Goal: Contribute content: Add original content to the website for others to see

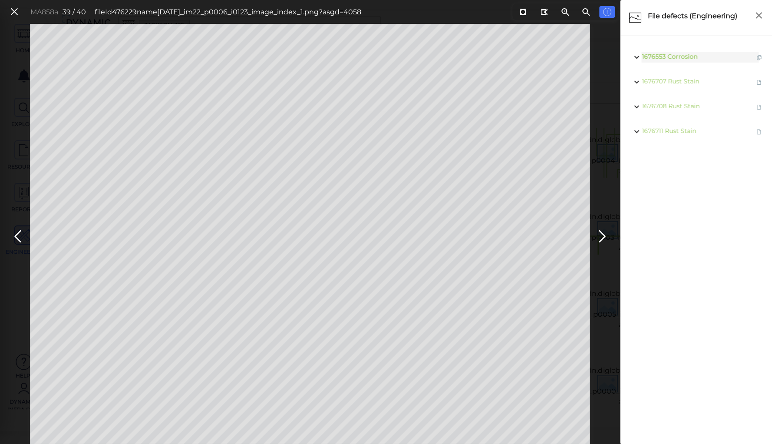
scroll to position [286, 0]
click at [690, 56] on span "Corrosion" at bounding box center [684, 57] width 30 height 8
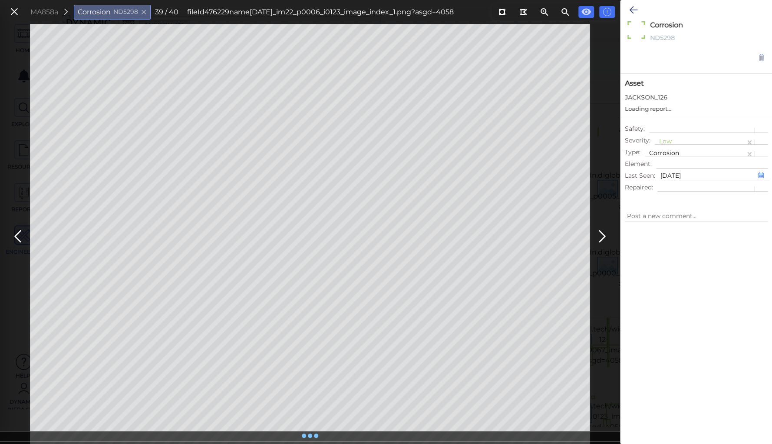
type textarea "x"
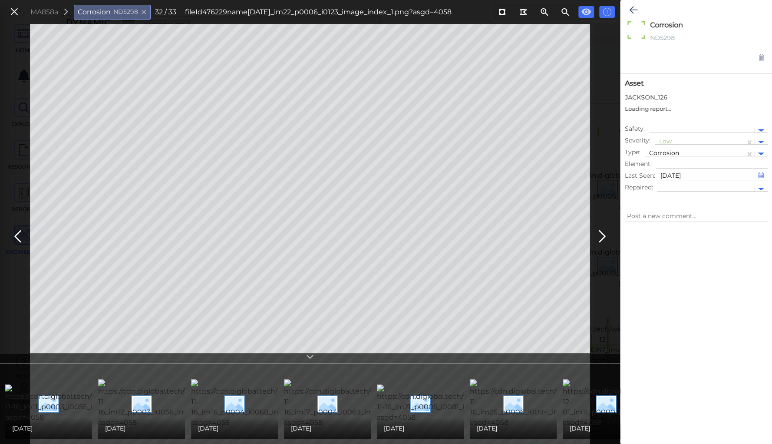
type textarea "x"
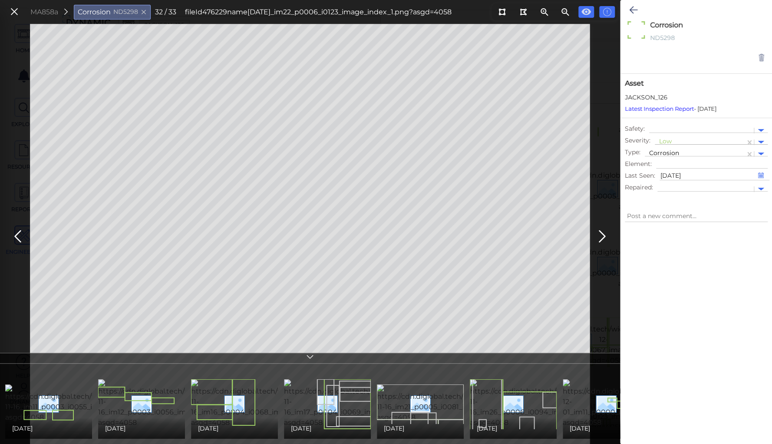
click at [663, 137] on div "Low" at bounding box center [700, 142] width 82 height 11
click at [671, 182] on div "Moderate" at bounding box center [677, 183] width 47 height 13
type textarea "x"
click at [634, 7] on icon at bounding box center [633, 10] width 8 height 10
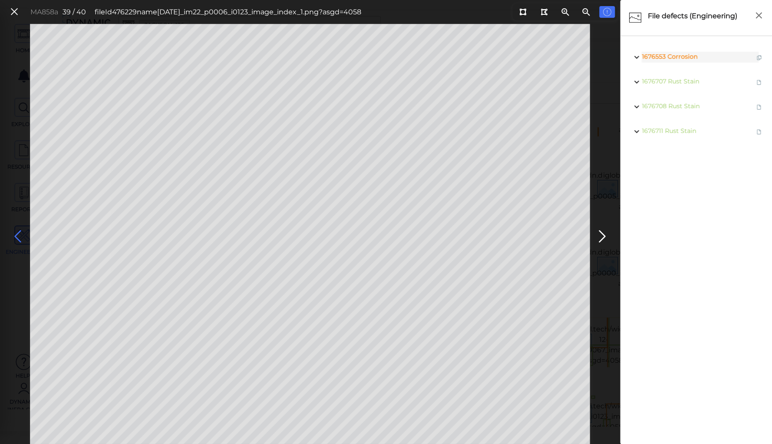
click at [15, 231] on icon at bounding box center [18, 236] width 14 height 17
click at [599, 230] on icon at bounding box center [602, 236] width 14 height 17
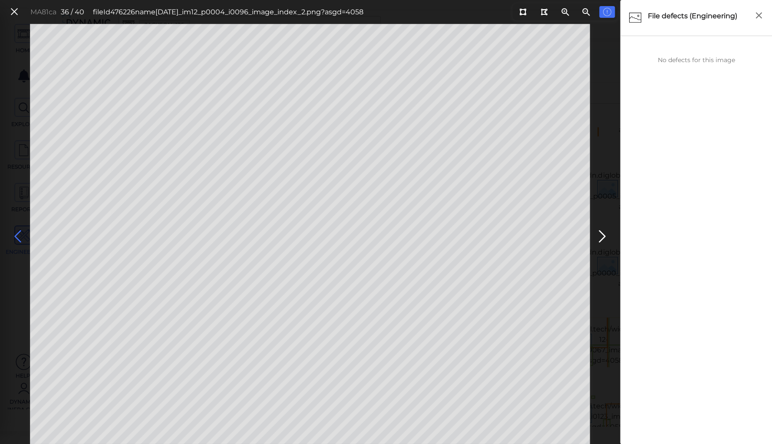
click at [18, 235] on icon at bounding box center [18, 236] width 14 height 17
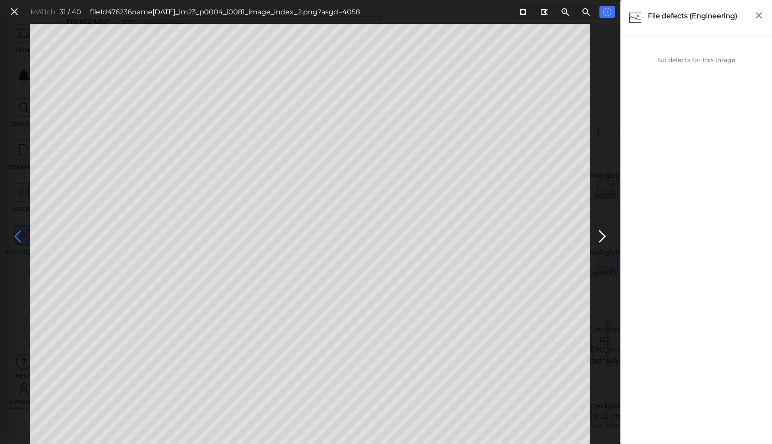
click at [18, 235] on icon at bounding box center [18, 236] width 14 height 17
click at [16, 234] on icon at bounding box center [18, 236] width 14 height 17
click at [16, 235] on icon at bounding box center [18, 236] width 14 height 17
click at [17, 233] on icon at bounding box center [18, 236] width 14 height 17
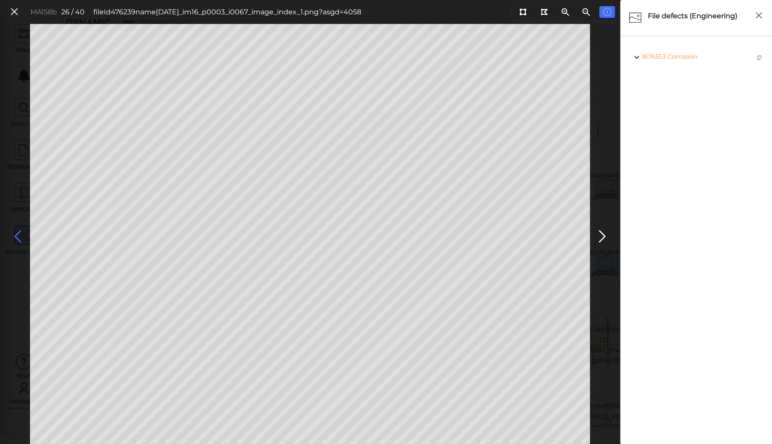
click at [17, 233] on icon at bounding box center [18, 236] width 14 height 17
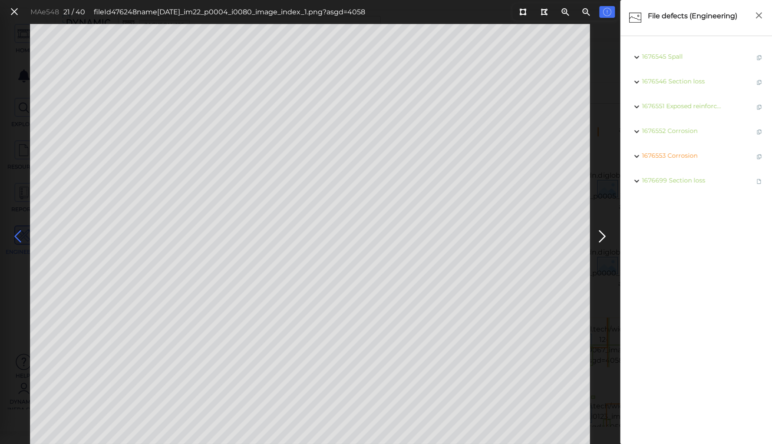
click at [17, 233] on icon at bounding box center [18, 236] width 14 height 17
click at [599, 235] on icon at bounding box center [602, 236] width 14 height 17
click at [16, 236] on icon at bounding box center [18, 236] width 14 height 17
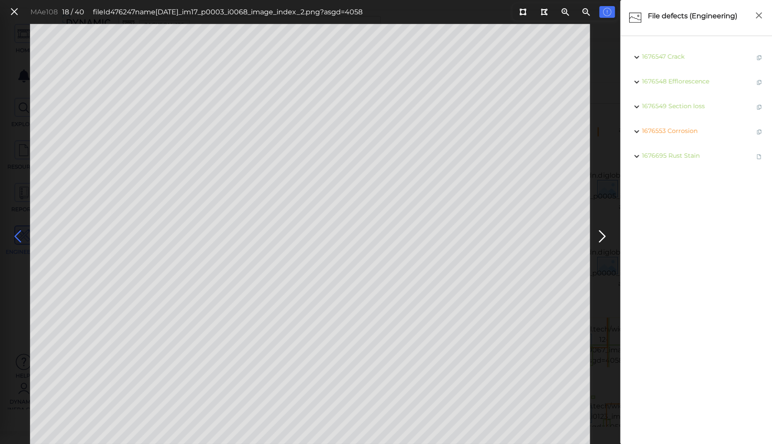
click at [16, 235] on icon at bounding box center [18, 236] width 14 height 17
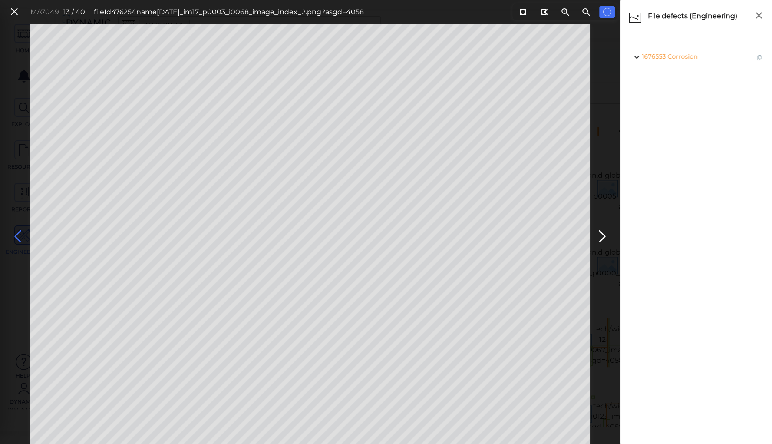
click at [16, 235] on icon at bounding box center [18, 236] width 14 height 17
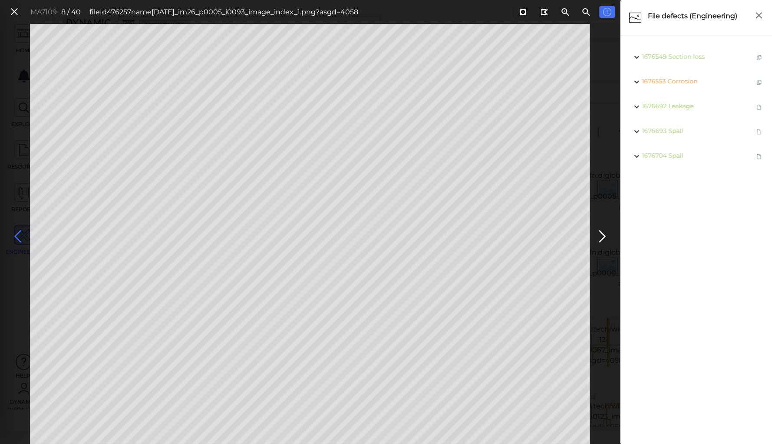
click at [16, 235] on icon at bounding box center [18, 236] width 14 height 17
click at [602, 234] on icon at bounding box center [602, 236] width 14 height 17
click at [523, 10] on icon at bounding box center [522, 12] width 7 height 7
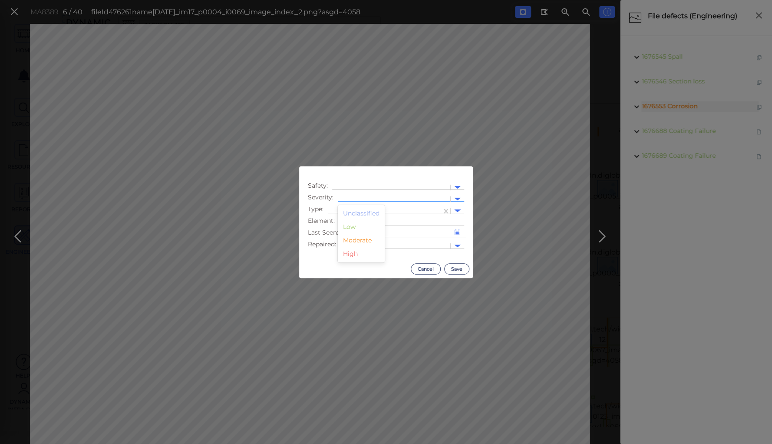
click at [347, 195] on div at bounding box center [394, 198] width 104 height 9
click at [350, 227] on div "Low" at bounding box center [361, 226] width 47 height 13
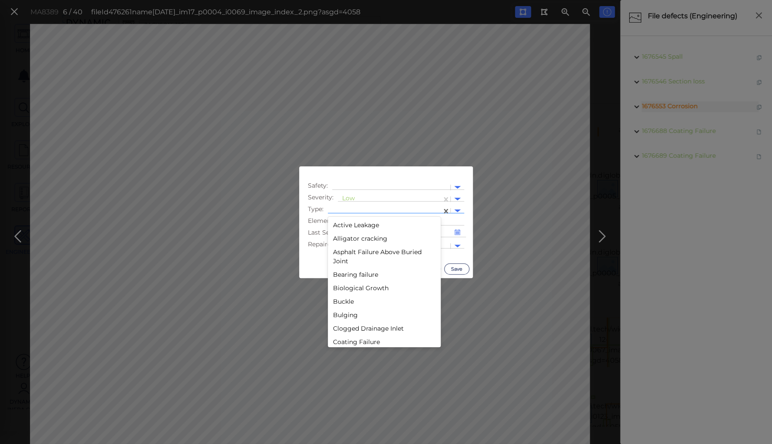
click at [352, 209] on div at bounding box center [384, 210] width 105 height 9
click at [344, 226] on div "Debris" at bounding box center [384, 228] width 113 height 13
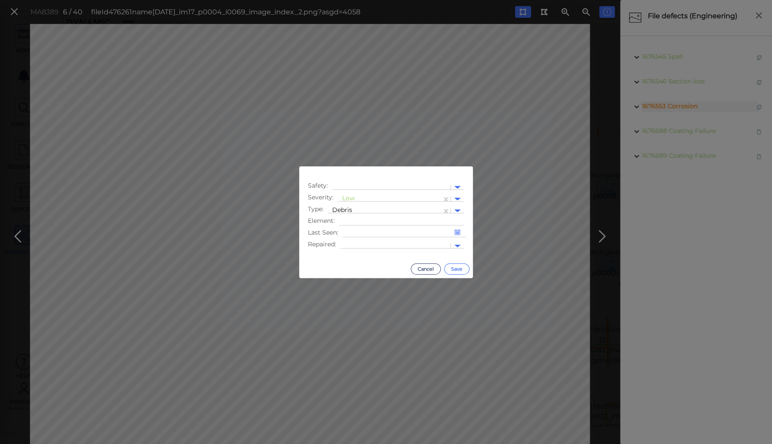
click at [459, 267] on button "Save" at bounding box center [456, 268] width 25 height 11
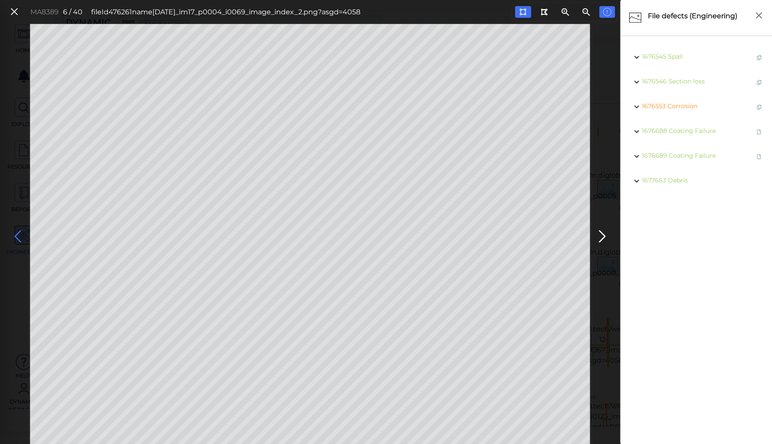
click at [17, 235] on icon at bounding box center [18, 236] width 14 height 17
click at [16, 10] on icon at bounding box center [15, 12] width 10 height 12
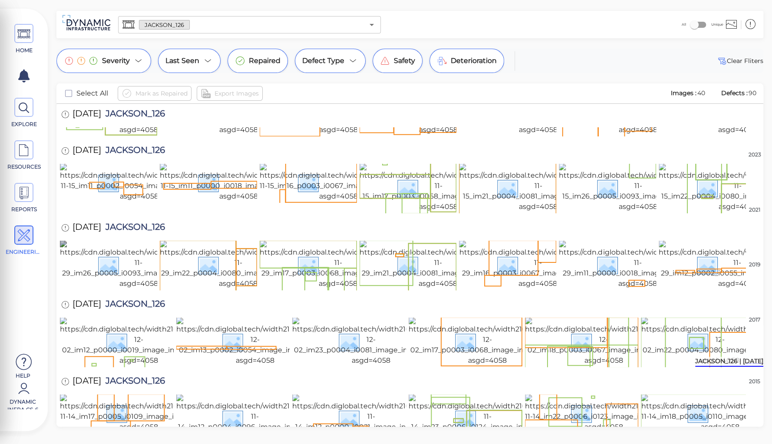
scroll to position [217, 0]
click at [122, 240] on img at bounding box center [138, 264] width 157 height 49
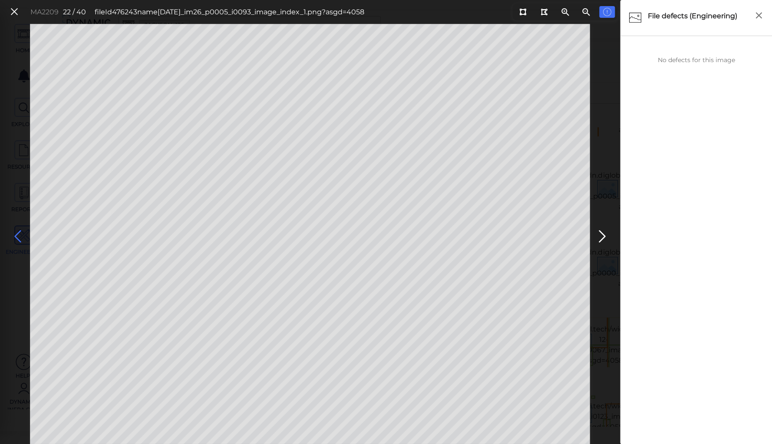
click at [12, 237] on icon at bounding box center [18, 236] width 14 height 17
click at [13, 230] on icon at bounding box center [18, 236] width 14 height 17
click at [15, 231] on icon at bounding box center [18, 236] width 14 height 17
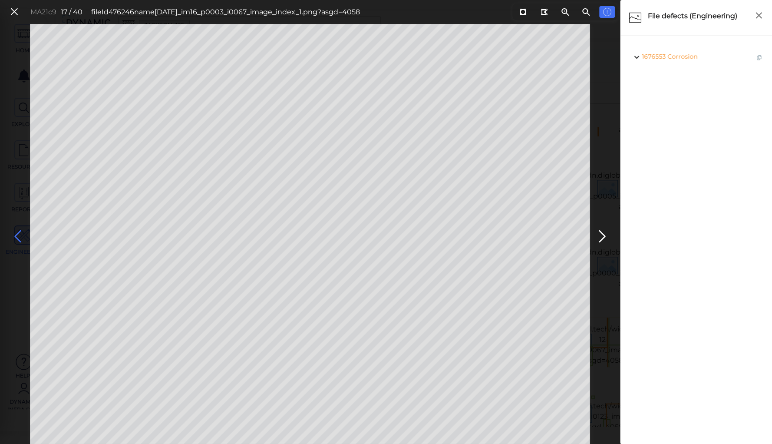
click at [19, 235] on icon at bounding box center [18, 236] width 14 height 17
click at [16, 234] on icon at bounding box center [18, 236] width 14 height 17
click at [19, 233] on icon at bounding box center [18, 236] width 14 height 17
click at [20, 233] on icon at bounding box center [18, 236] width 14 height 17
click at [17, 230] on icon at bounding box center [18, 236] width 14 height 17
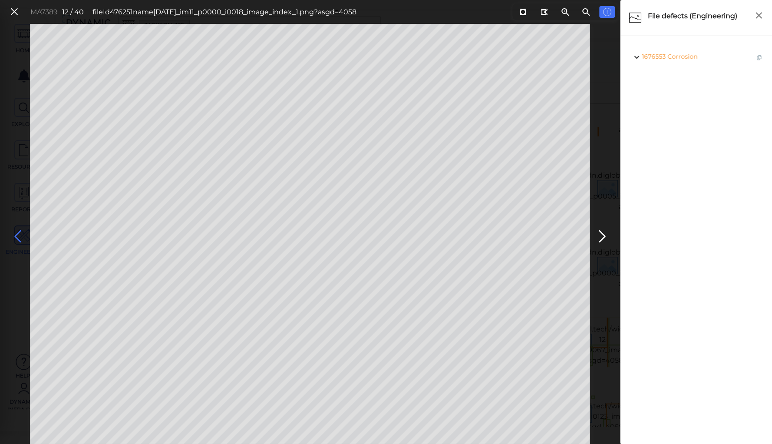
click at [19, 232] on icon at bounding box center [18, 236] width 14 height 17
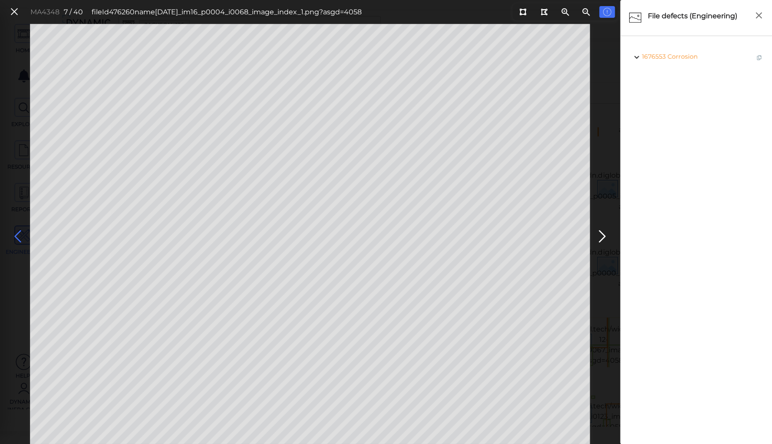
click at [19, 232] on icon at bounding box center [18, 236] width 14 height 17
click at [19, 234] on icon at bounding box center [18, 236] width 14 height 17
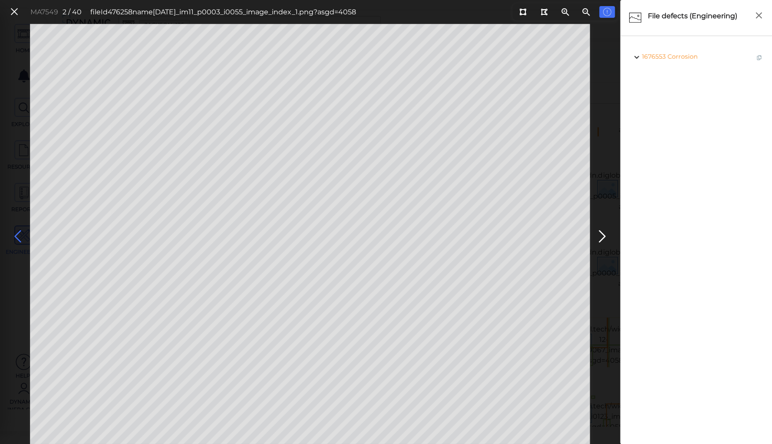
click at [19, 234] on icon at bounding box center [18, 236] width 14 height 17
click at [14, 9] on icon at bounding box center [15, 12] width 10 height 12
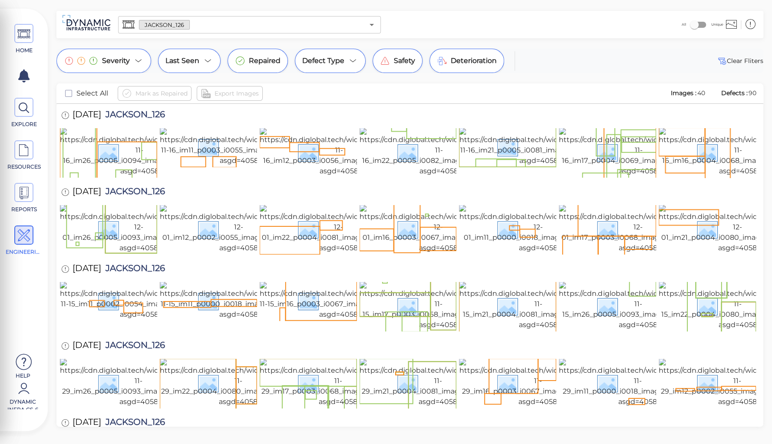
click at [142, 112] on span "JACKSON_126" at bounding box center [133, 116] width 64 height 12
copy span "JACKSON_126"
click at [113, 141] on img at bounding box center [139, 152] width 159 height 49
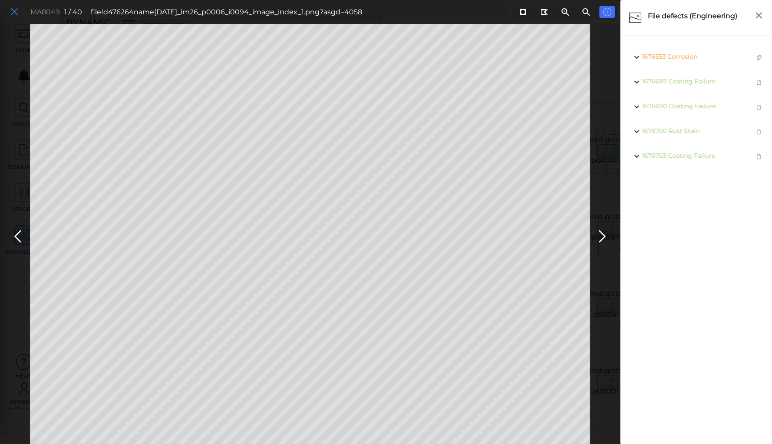
click at [17, 10] on icon at bounding box center [15, 12] width 10 height 12
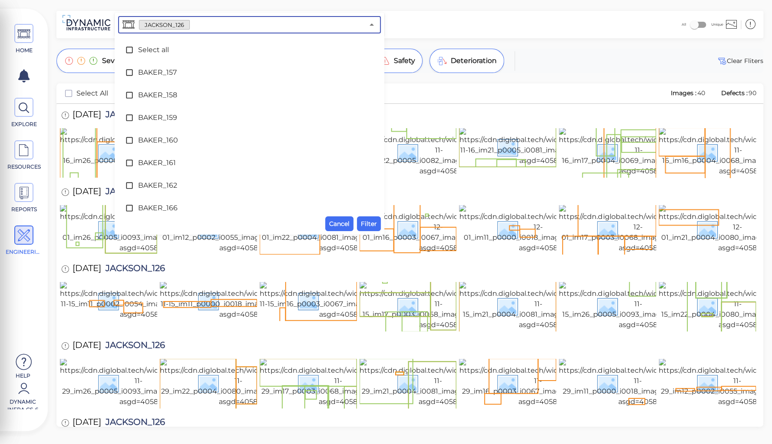
scroll to position [2602, 0]
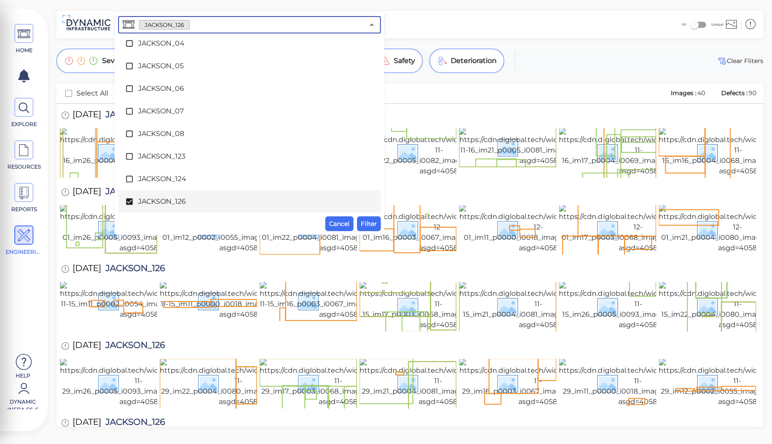
click at [229, 27] on input "text" at bounding box center [277, 25] width 174 height 12
click at [146, 201] on span "JACKSON_126" at bounding box center [249, 201] width 223 height 10
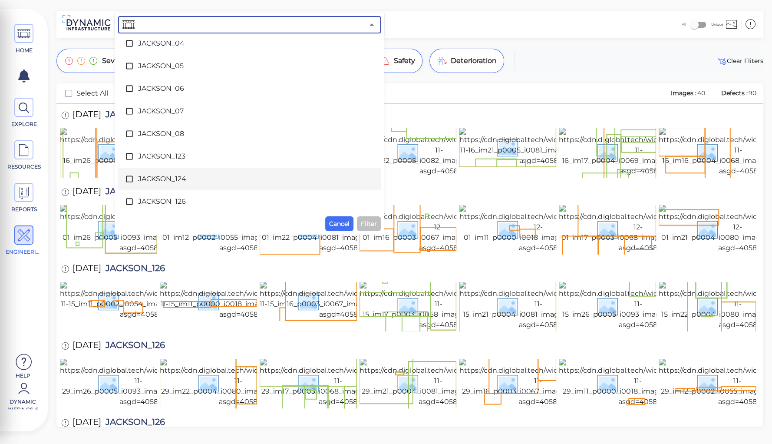
click at [144, 175] on span "JACKSON_124" at bounding box center [249, 179] width 223 height 10
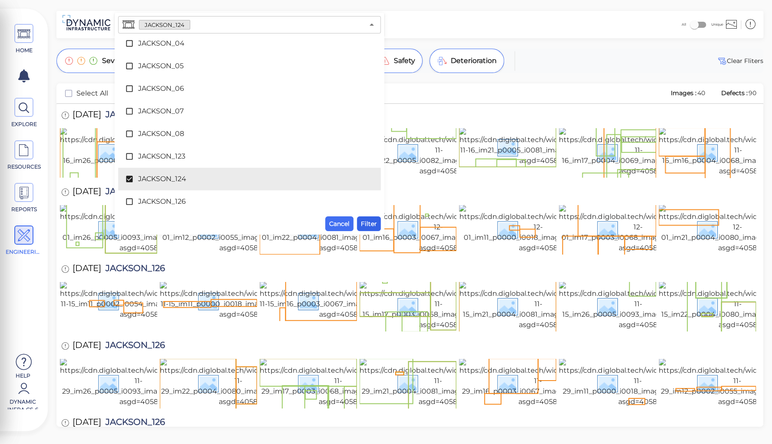
click at [365, 224] on span "Filter" at bounding box center [369, 223] width 16 height 10
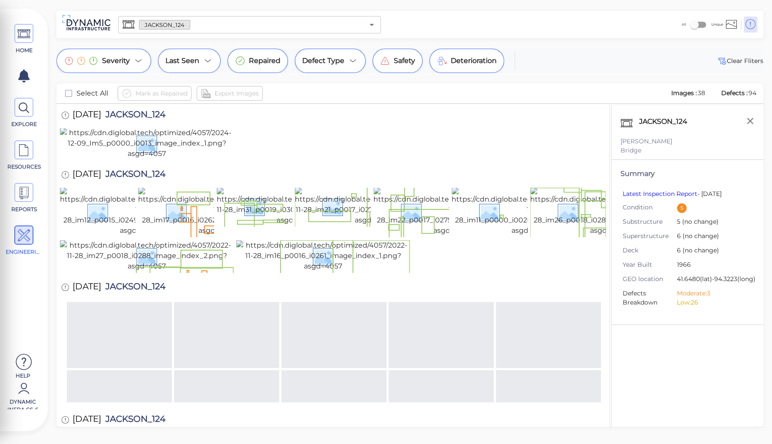
click at [144, 114] on span "JACKSON_124" at bounding box center [133, 116] width 64 height 12
copy span "JACKSON_124"
click at [300, 160] on div at bounding box center [333, 144] width 546 height 33
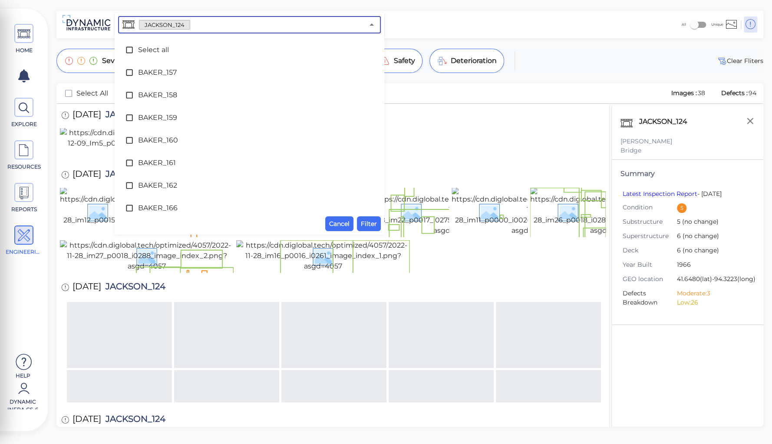
click at [198, 25] on input "text" at bounding box center [277, 25] width 174 height 12
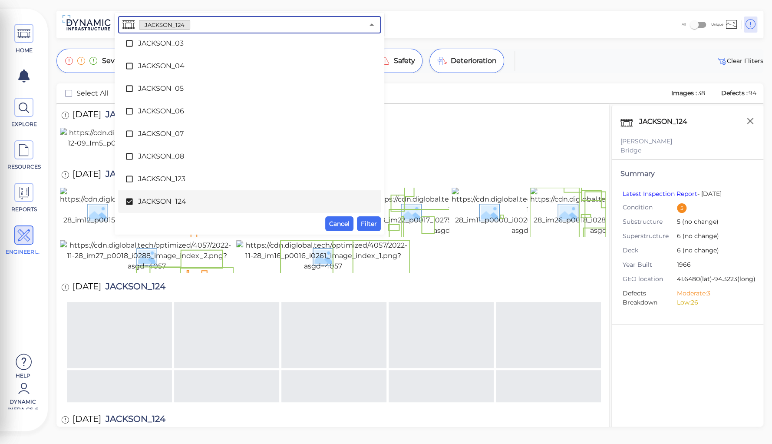
click at [164, 198] on span "JACKSON_124" at bounding box center [249, 201] width 223 height 10
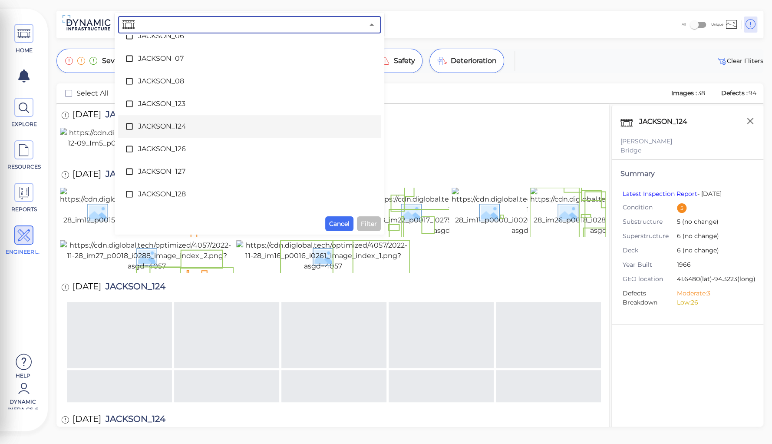
scroll to position [2683, 0]
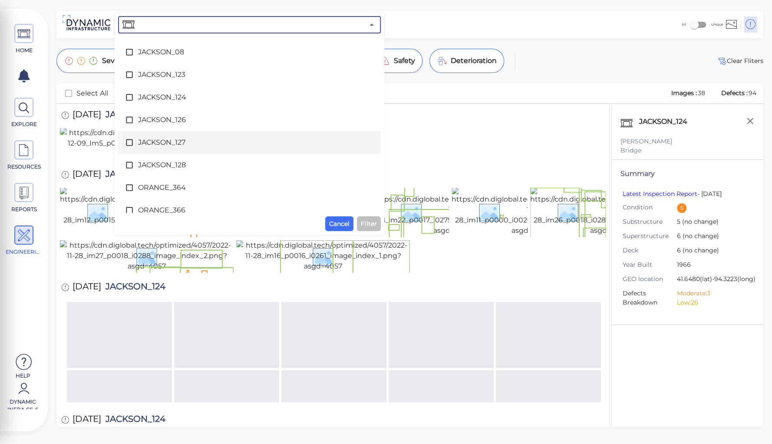
click at [154, 141] on span "JACKSON_127" at bounding box center [249, 142] width 223 height 10
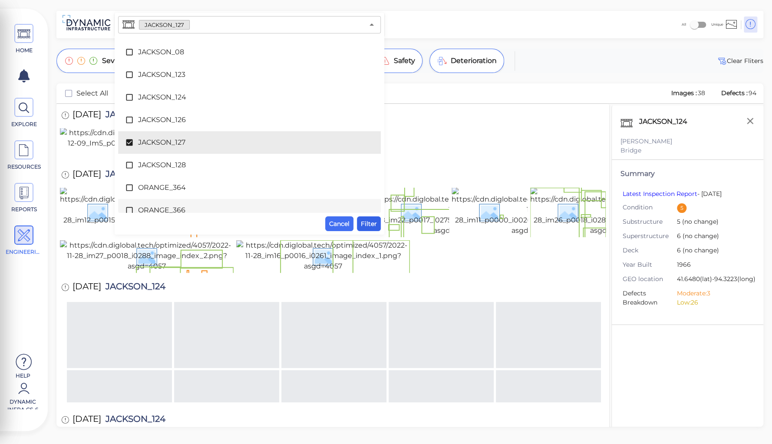
click at [373, 221] on span "Filter" at bounding box center [369, 223] width 16 height 10
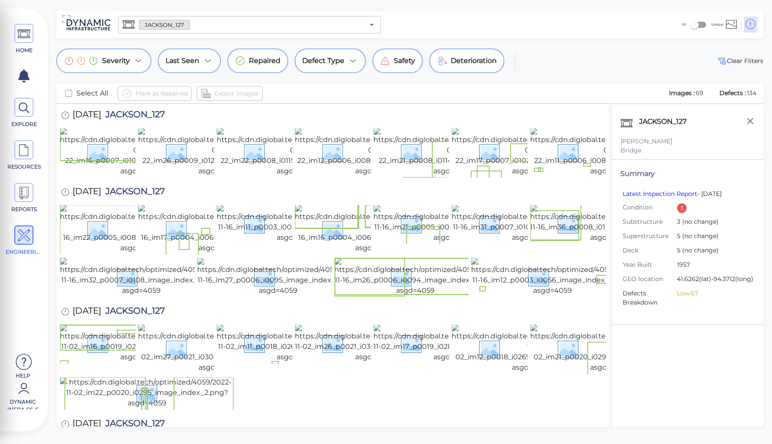
click at [150, 114] on span "JACKSON_127" at bounding box center [133, 116] width 64 height 12
copy span "JACKSON_127"
click at [198, 116] on div "[DATE] JACKSON_127" at bounding box center [333, 116] width 546 height 24
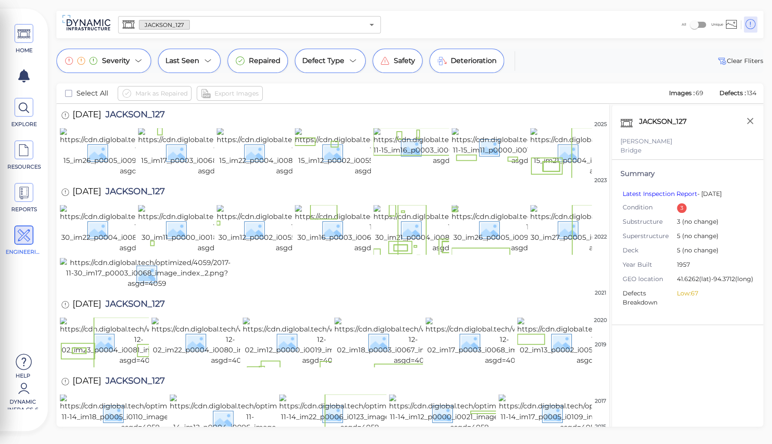
scroll to position [1157, 0]
click at [562, 394] on img at bounding box center [578, 413] width 161 height 38
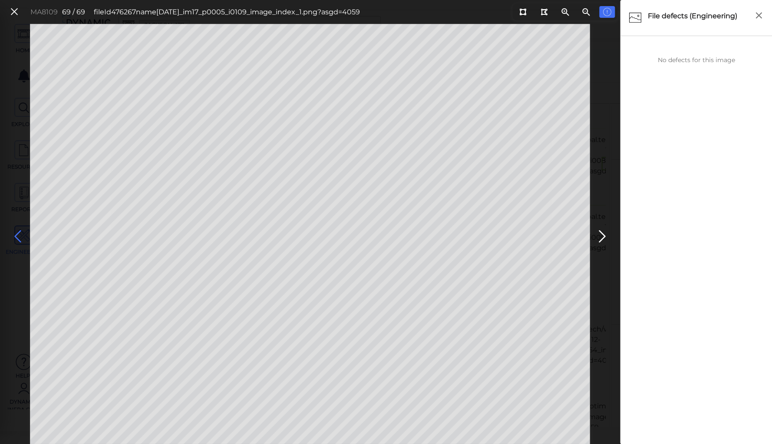
click at [14, 234] on icon at bounding box center [18, 236] width 14 height 17
click at [18, 236] on icon at bounding box center [18, 236] width 14 height 17
click at [523, 10] on icon at bounding box center [522, 12] width 7 height 7
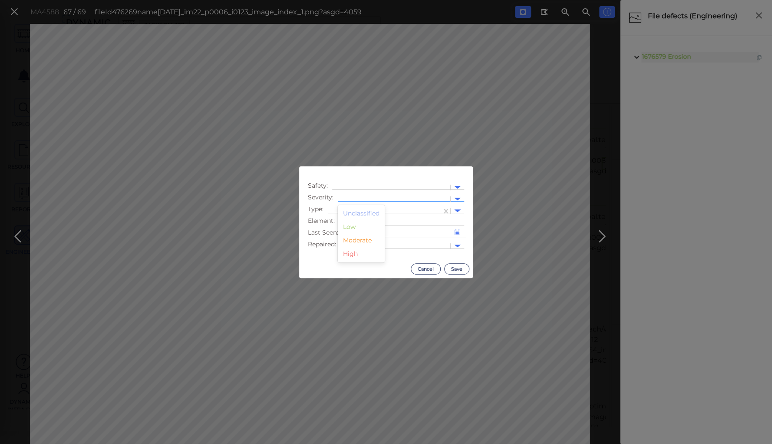
click at [354, 194] on div at bounding box center [394, 199] width 112 height 13
click at [357, 239] on div "Moderate" at bounding box center [361, 239] width 47 height 13
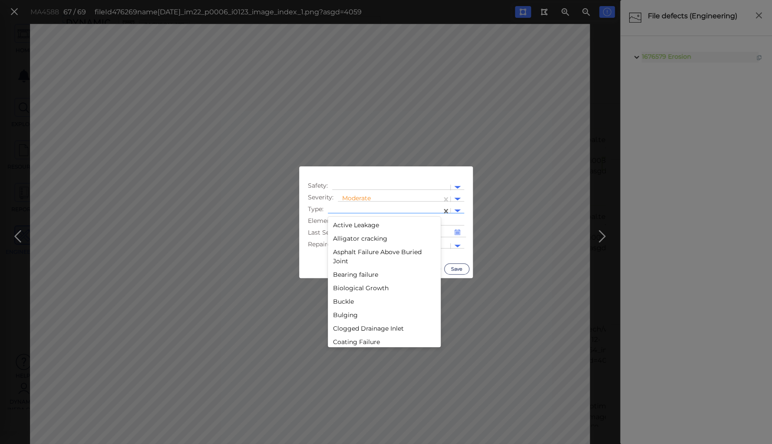
click at [353, 206] on div at bounding box center [385, 210] width 114 height 13
click at [343, 312] on div "Decay" at bounding box center [384, 311] width 113 height 13
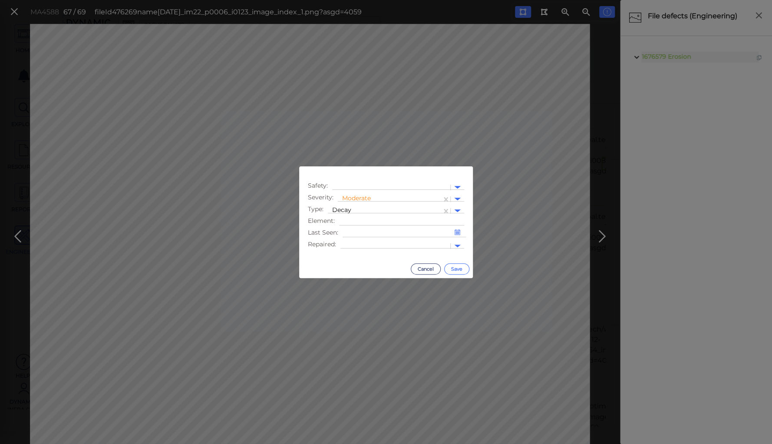
click at [455, 266] on button "Save" at bounding box center [456, 268] width 25 height 11
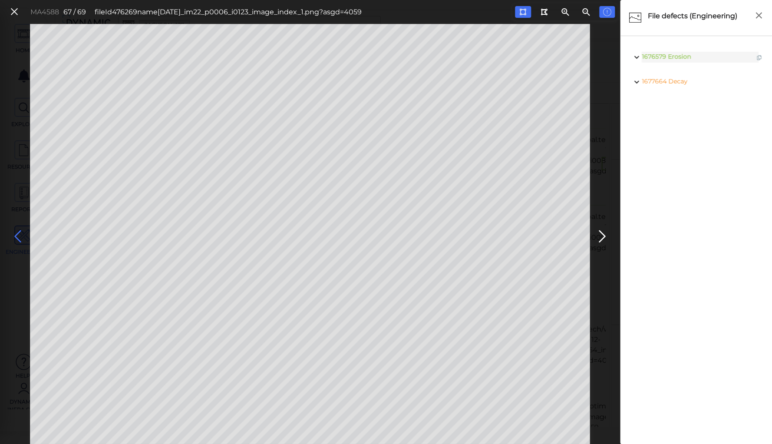
click at [20, 229] on icon at bounding box center [18, 236] width 14 height 17
click at [16, 233] on icon at bounding box center [18, 236] width 14 height 17
click at [523, 11] on icon at bounding box center [522, 12] width 7 height 7
click at [677, 104] on span "Spall" at bounding box center [677, 106] width 15 height 8
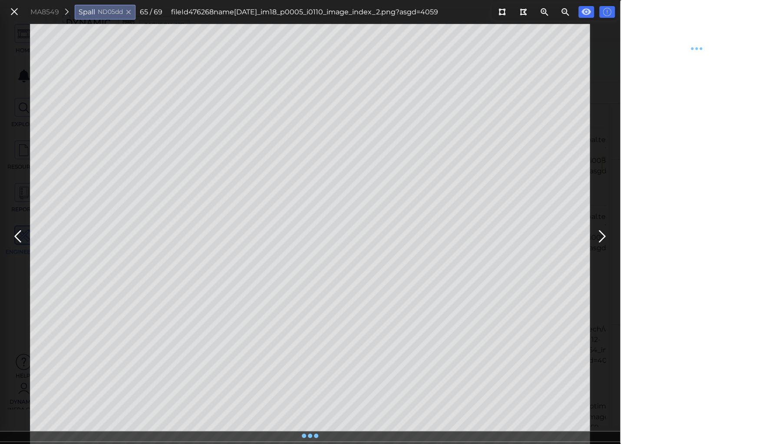
type textarea "x"
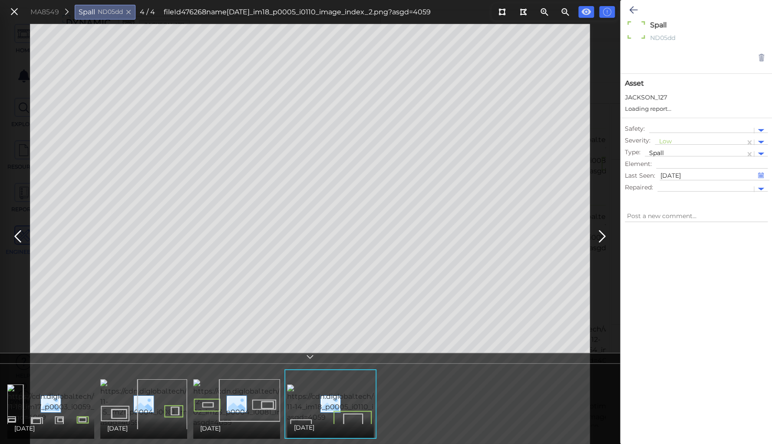
type textarea "x"
click at [66, 385] on img at bounding box center [87, 403] width 160 height 38
type textarea "x"
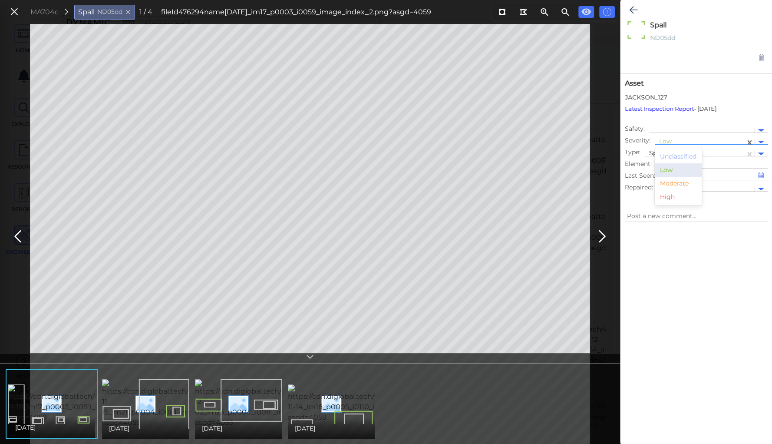
click at [663, 139] on div at bounding box center [700, 142] width 82 height 9
click at [677, 182] on div "Moderate" at bounding box center [677, 183] width 47 height 13
type textarea "x"
click at [630, 9] on icon at bounding box center [633, 10] width 8 height 10
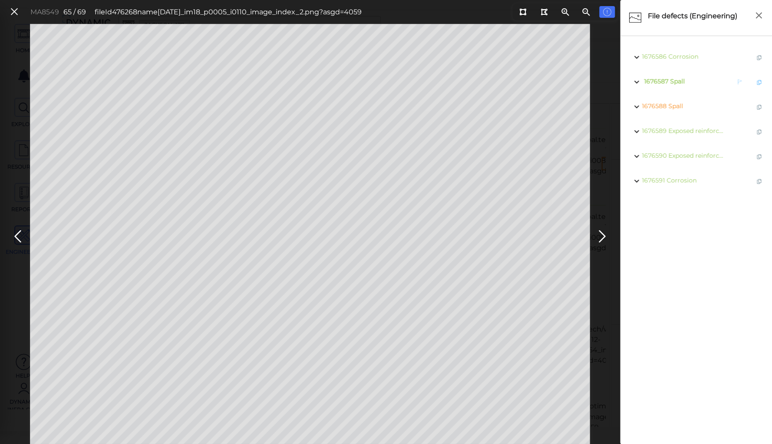
click at [676, 79] on span "Spall" at bounding box center [677, 81] width 15 height 8
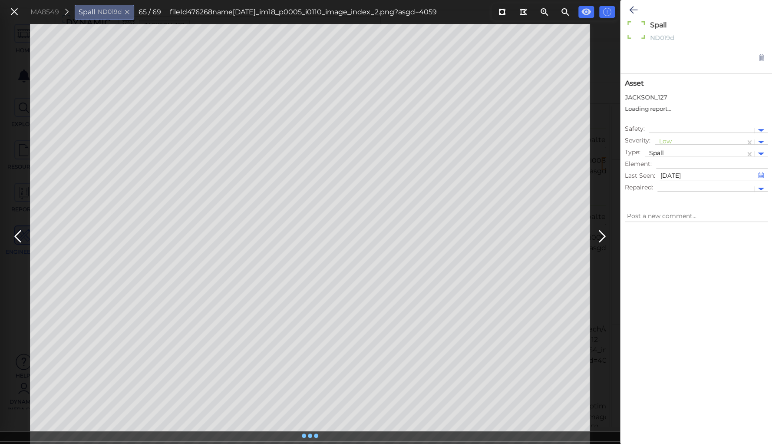
type textarea "x"
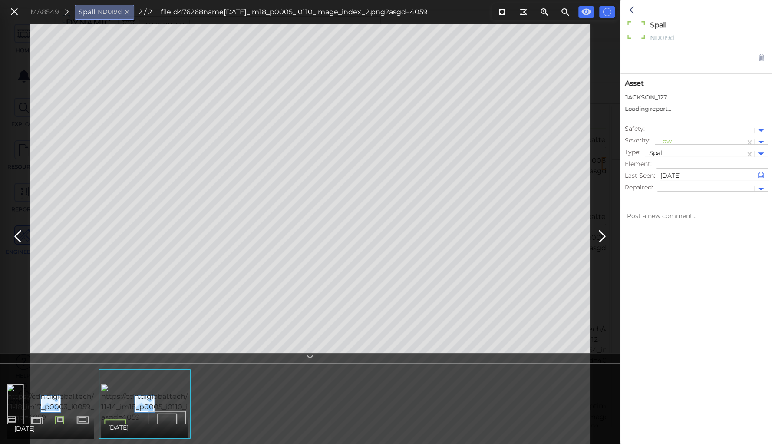
type textarea "x"
click at [666, 139] on div at bounding box center [700, 142] width 82 height 9
click at [668, 184] on div "Moderate" at bounding box center [677, 183] width 47 height 13
type textarea "x"
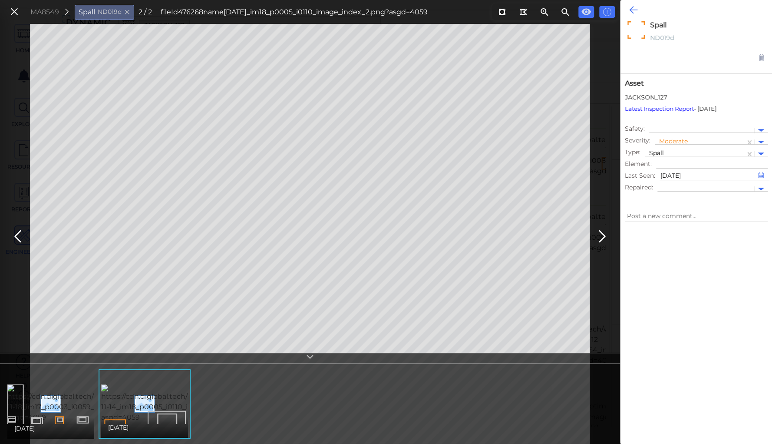
click at [626, 8] on button at bounding box center [633, 9] width 17 height 19
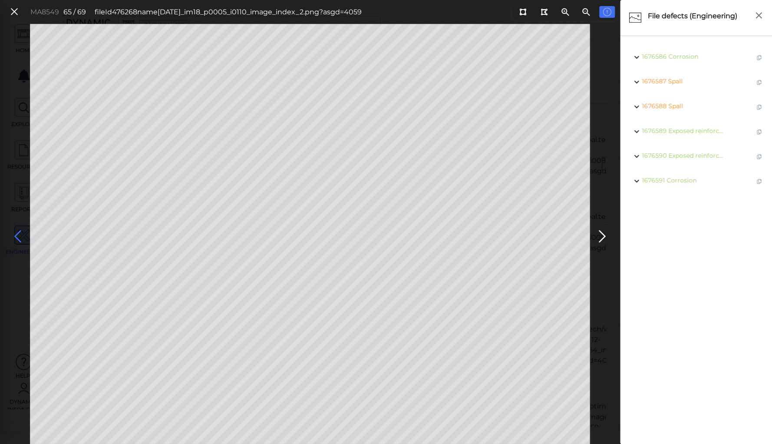
click at [17, 230] on icon at bounding box center [18, 236] width 14 height 17
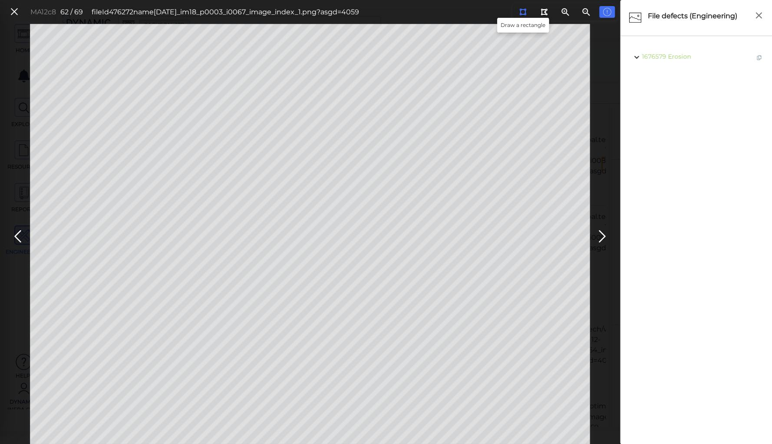
click at [523, 9] on icon at bounding box center [522, 12] width 7 height 7
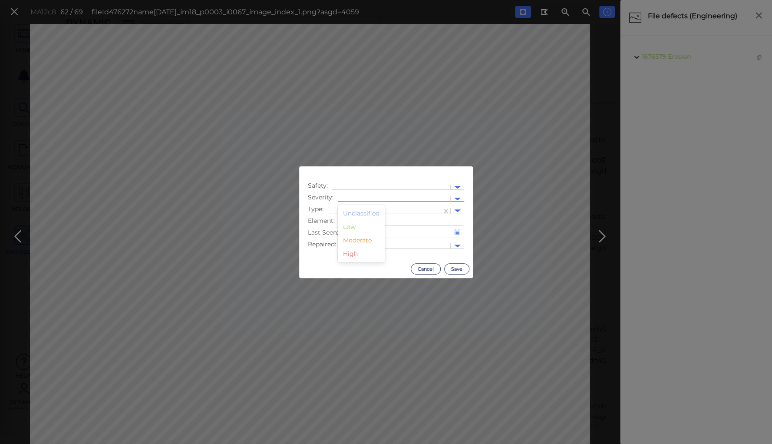
click at [357, 197] on div at bounding box center [394, 198] width 104 height 9
click at [350, 238] on div "Moderate" at bounding box center [361, 239] width 47 height 13
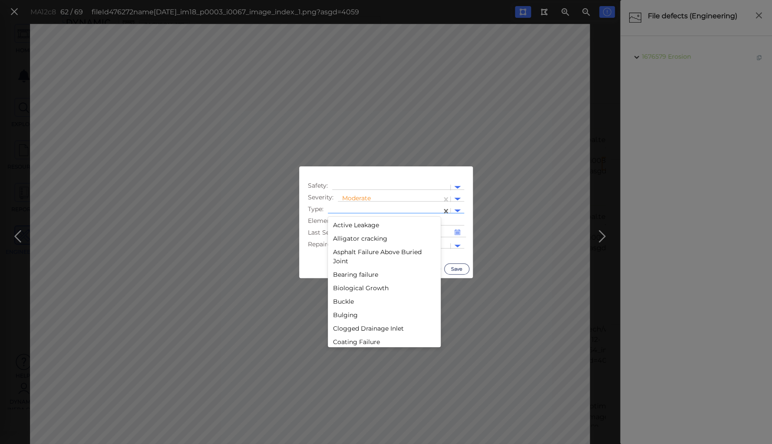
click at [357, 206] on div at bounding box center [385, 210] width 114 height 13
click at [343, 275] on div "Decay" at bounding box center [384, 276] width 113 height 13
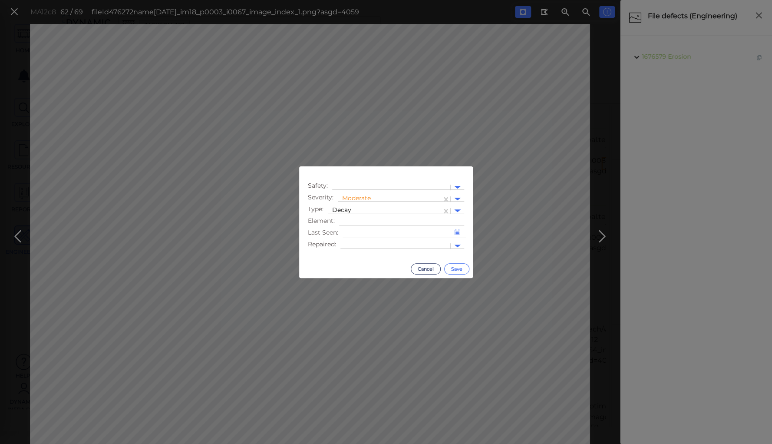
click at [459, 266] on button "Save" at bounding box center [456, 268] width 25 height 11
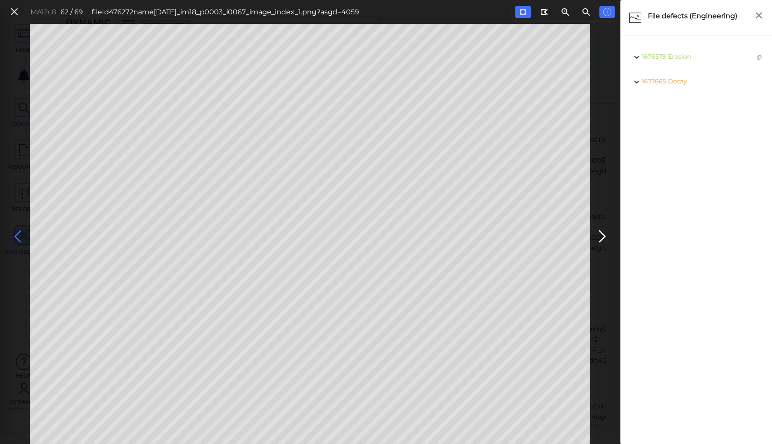
click at [19, 233] on icon at bounding box center [18, 236] width 14 height 17
click at [523, 13] on icon at bounding box center [522, 12] width 7 height 7
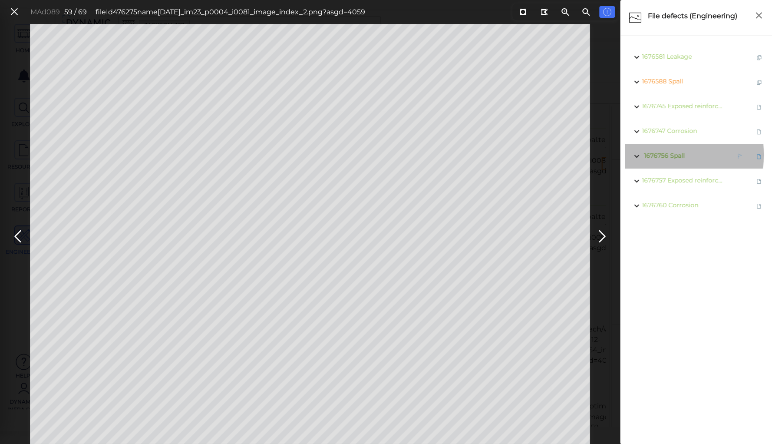
click at [673, 155] on span "Spall" at bounding box center [677, 155] width 15 height 8
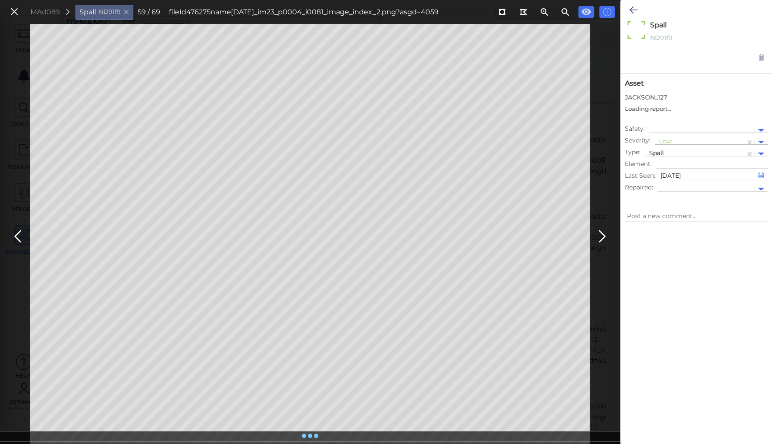
type textarea "x"
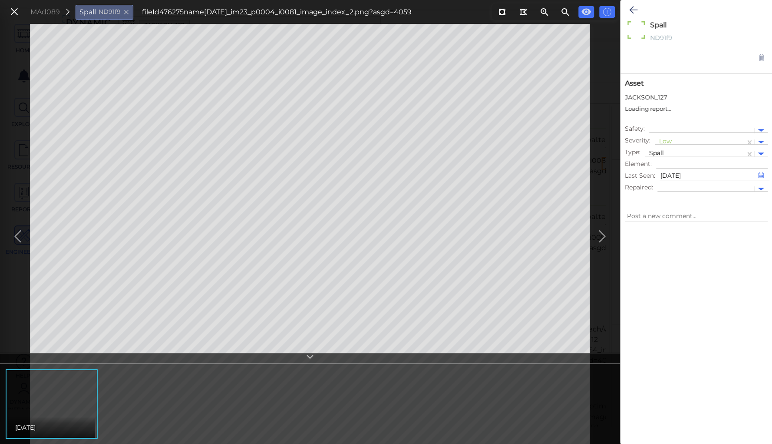
type textarea "x"
click at [663, 141] on div at bounding box center [700, 142] width 82 height 9
click at [669, 183] on div "Moderate" at bounding box center [677, 183] width 47 height 13
type textarea "x"
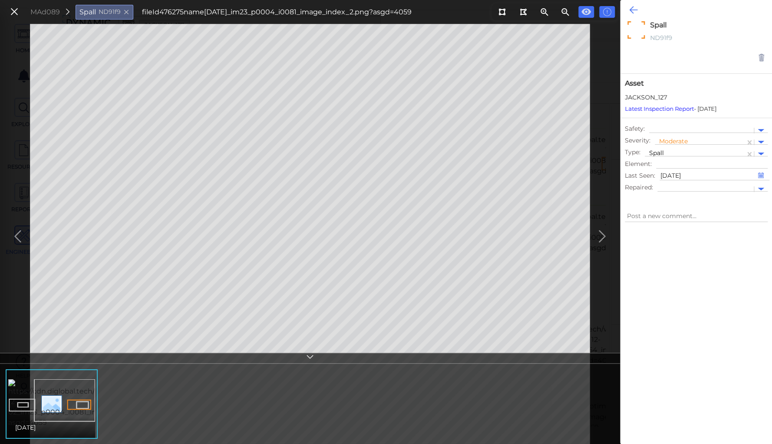
click at [631, 9] on icon at bounding box center [633, 10] width 8 height 10
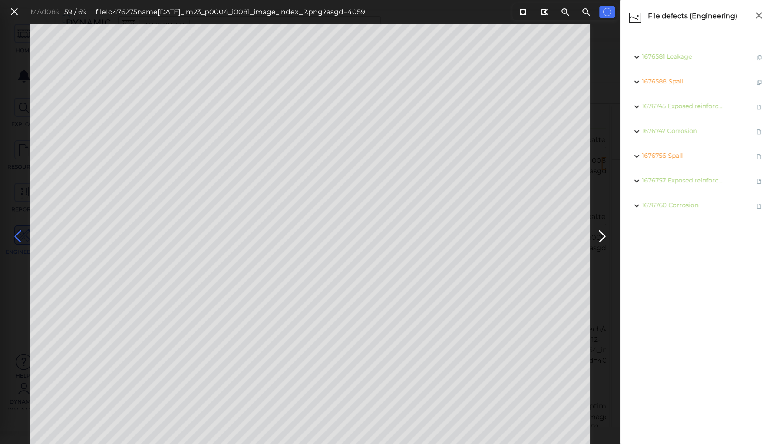
click at [18, 234] on icon at bounding box center [18, 236] width 14 height 17
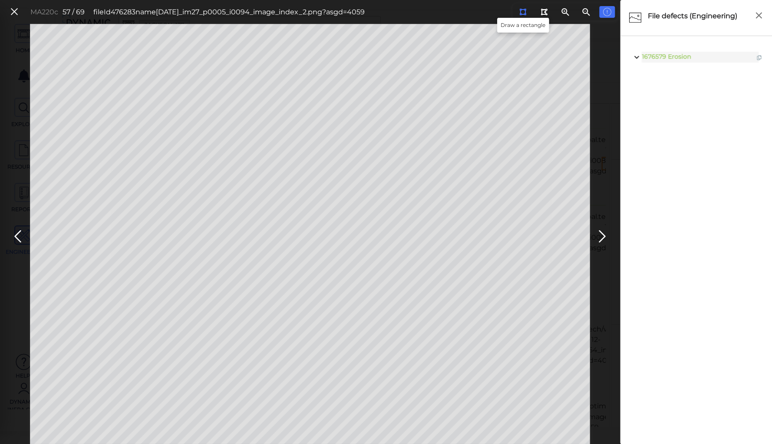
click at [520, 10] on icon at bounding box center [522, 12] width 7 height 7
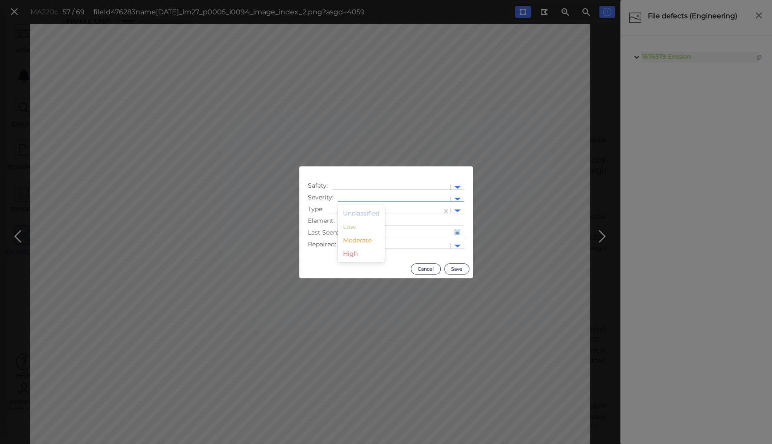
click at [344, 196] on div at bounding box center [394, 198] width 104 height 9
click at [353, 240] on div "Moderate" at bounding box center [361, 239] width 47 height 13
click at [344, 207] on div at bounding box center [384, 210] width 105 height 9
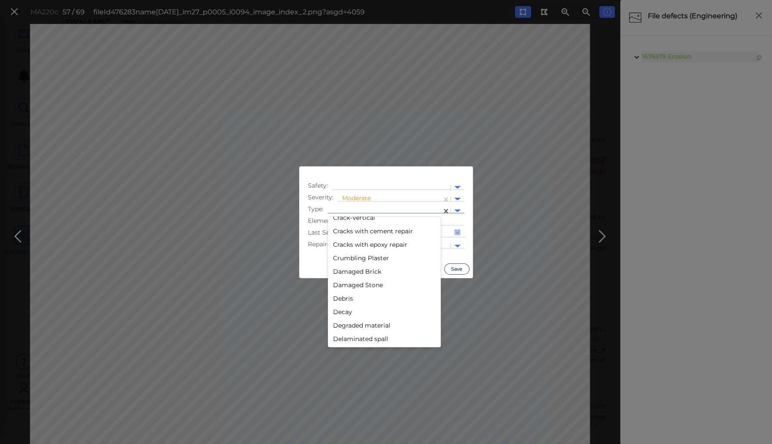
scroll to position [347, 0]
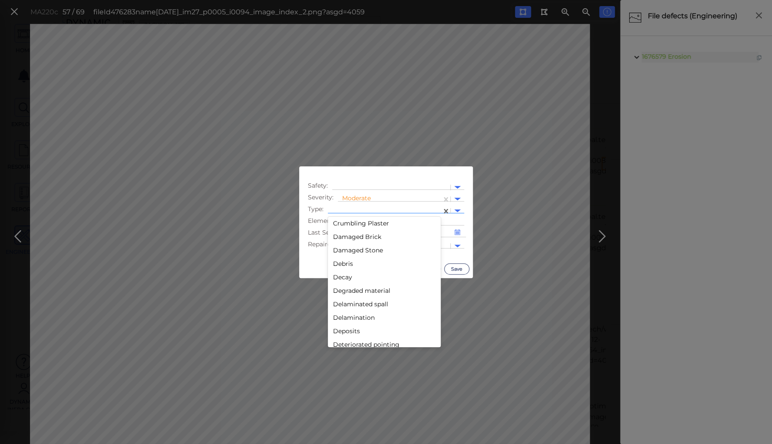
click at [343, 277] on div "Decay" at bounding box center [384, 276] width 113 height 13
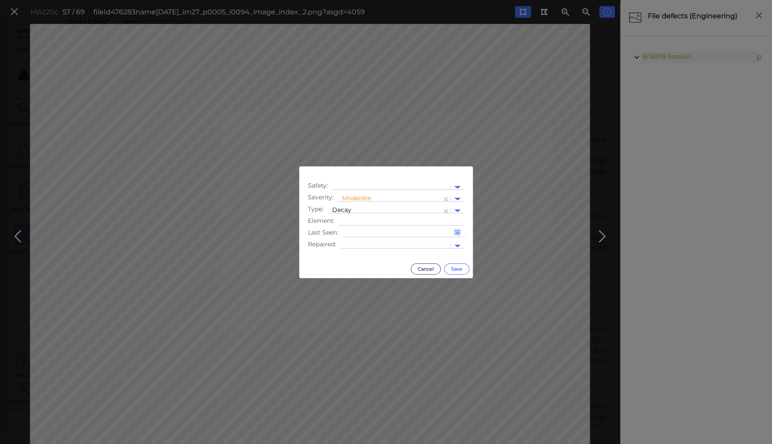
click at [452, 266] on button "Save" at bounding box center [456, 268] width 25 height 11
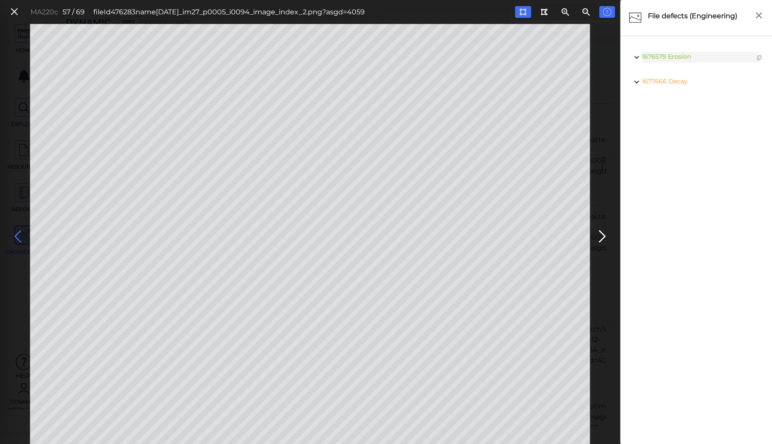
click at [20, 233] on icon at bounding box center [18, 236] width 14 height 17
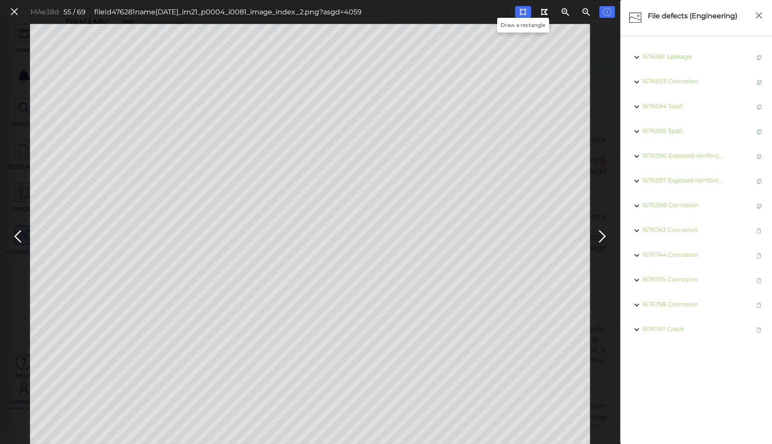
click at [521, 10] on icon at bounding box center [522, 12] width 7 height 7
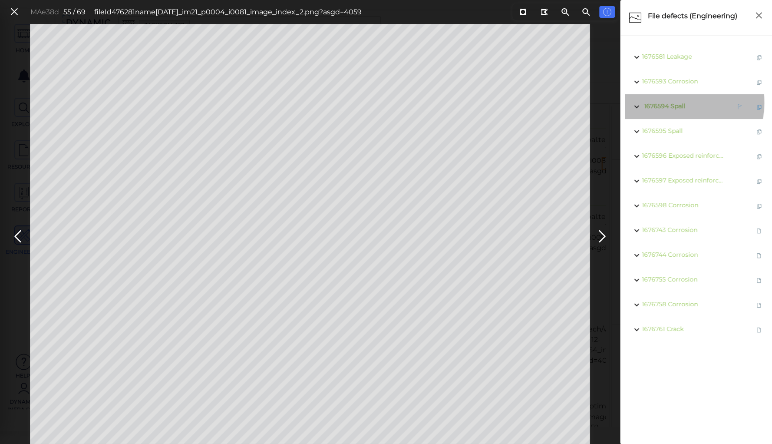
click at [676, 103] on span "Spall" at bounding box center [677, 106] width 15 height 8
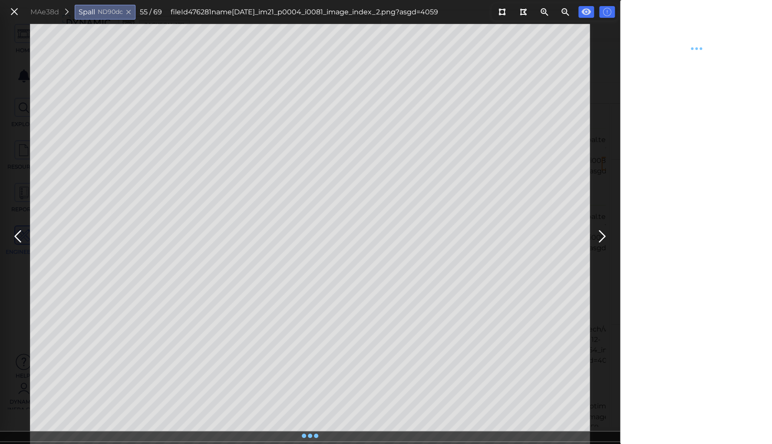
type textarea "x"
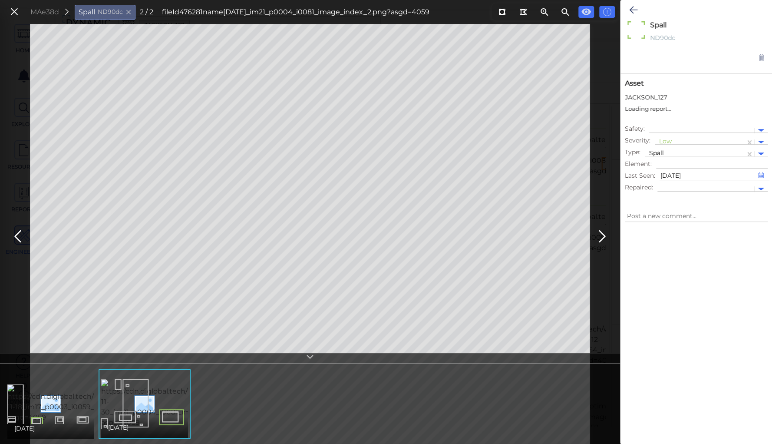
type textarea "x"
click at [663, 142] on div at bounding box center [700, 142] width 82 height 9
click at [667, 184] on div "Moderate" at bounding box center [677, 183] width 47 height 13
type textarea "x"
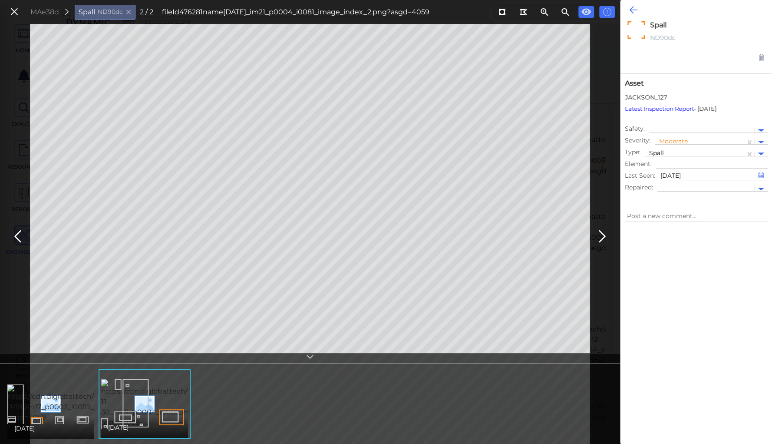
click at [632, 5] on icon at bounding box center [633, 10] width 8 height 10
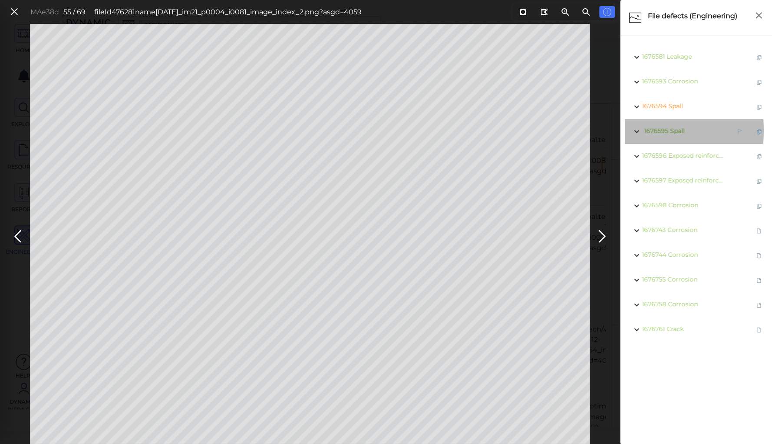
click at [674, 130] on span "Spall" at bounding box center [677, 131] width 15 height 8
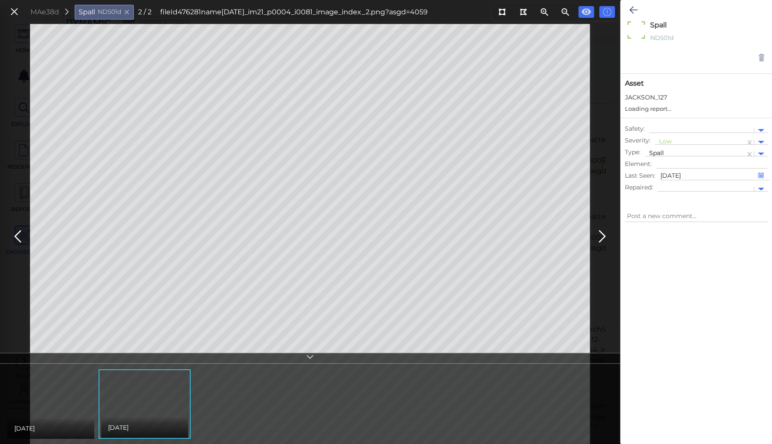
type textarea "x"
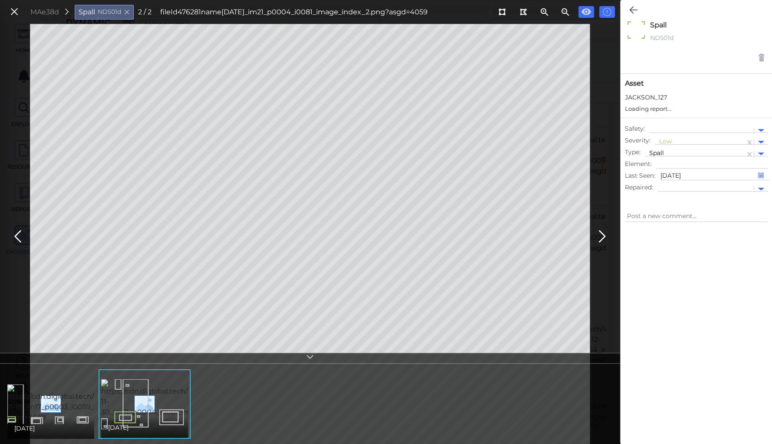
type textarea "x"
click at [665, 140] on div at bounding box center [700, 142] width 82 height 9
click at [662, 182] on div "Moderate" at bounding box center [677, 183] width 47 height 13
type textarea "x"
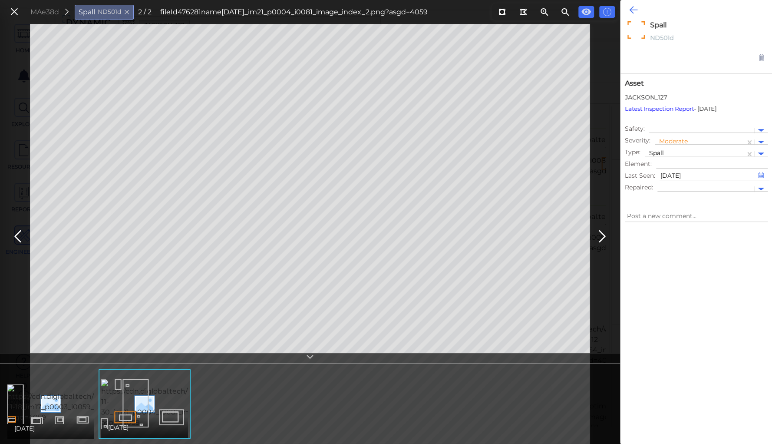
click at [627, 8] on button at bounding box center [633, 9] width 17 height 19
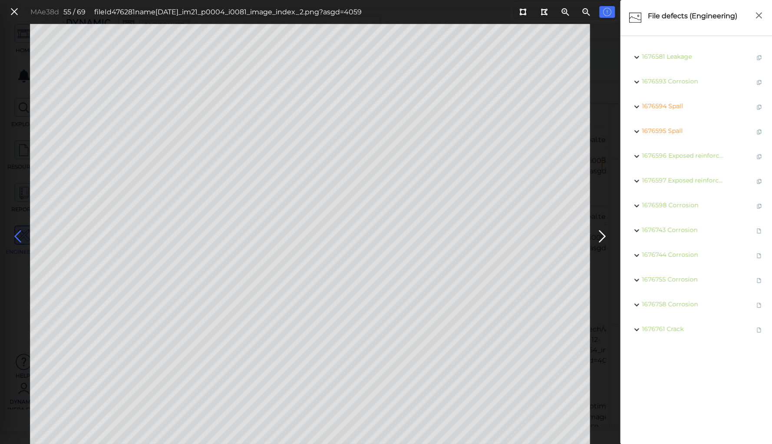
click at [16, 233] on icon at bounding box center [18, 236] width 14 height 17
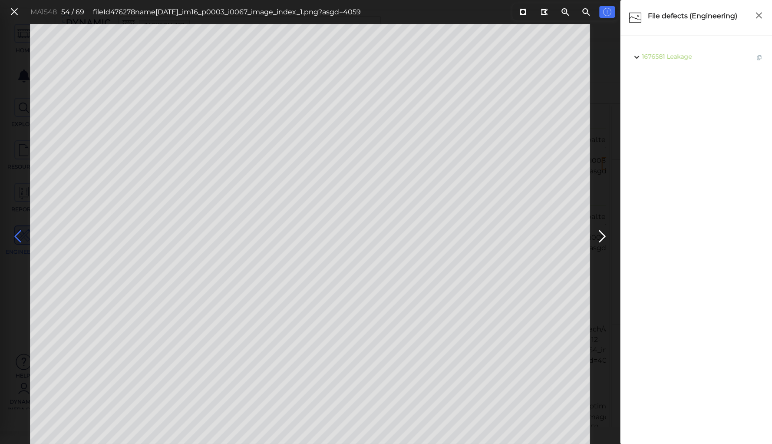
click at [16, 233] on icon at bounding box center [18, 236] width 14 height 17
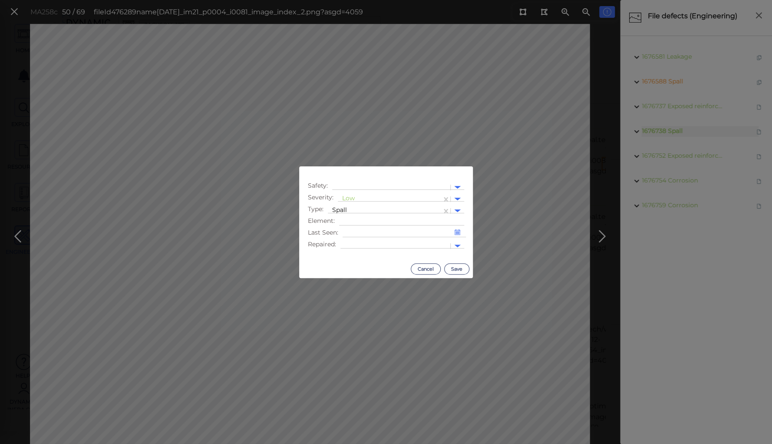
click at [134, 0] on body "This app is not optimized for mobile screens. Please access using a desktop or …" at bounding box center [386, 0] width 772 height 0
click at [351, 196] on div at bounding box center [389, 198] width 95 height 9
click at [350, 240] on div "Moderate" at bounding box center [361, 239] width 47 height 13
click at [460, 266] on button "Save" at bounding box center [456, 268] width 25 height 11
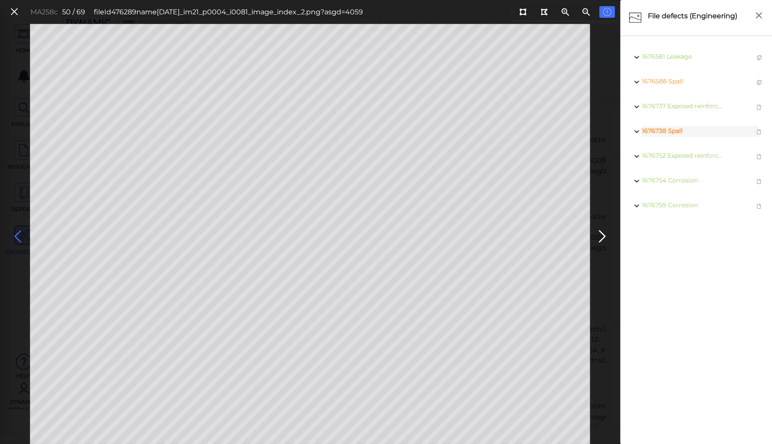
click at [20, 234] on icon at bounding box center [18, 236] width 14 height 17
click at [599, 232] on icon at bounding box center [602, 236] width 14 height 17
click at [15, 233] on icon at bounding box center [18, 236] width 14 height 17
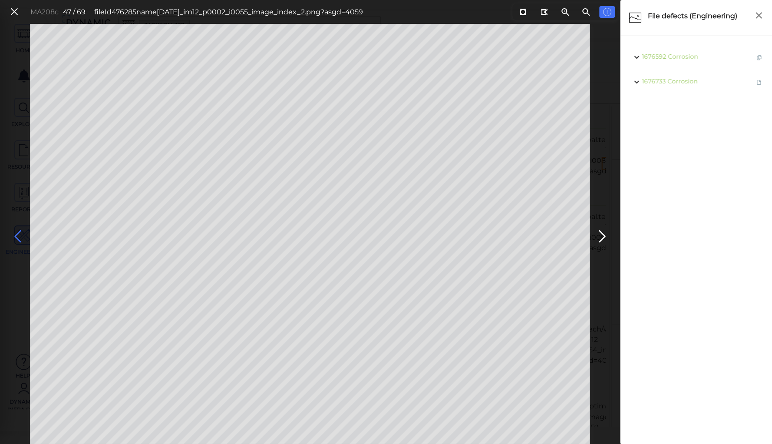
click at [17, 232] on icon at bounding box center [18, 236] width 14 height 17
click at [521, 13] on icon at bounding box center [522, 12] width 7 height 7
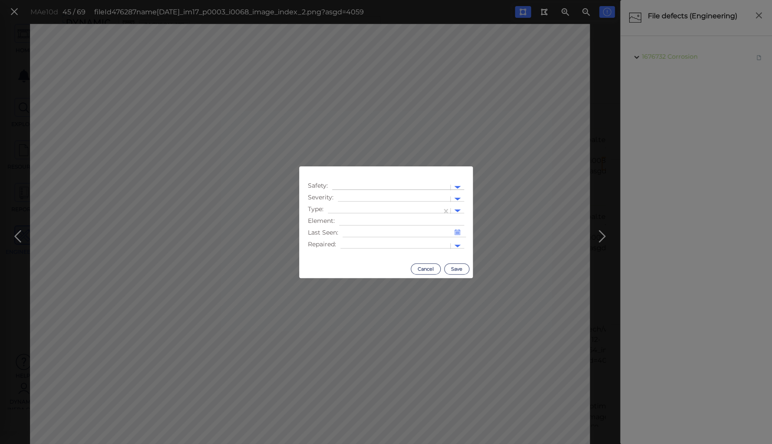
click at [385, 193] on div at bounding box center [391, 187] width 118 height 13
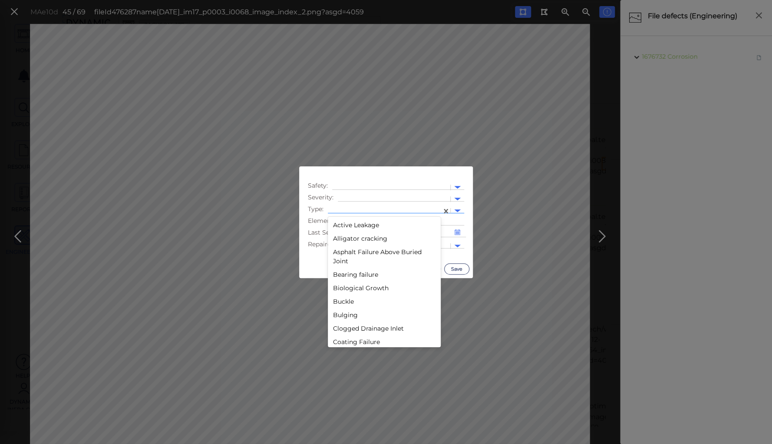
click at [392, 207] on div at bounding box center [384, 210] width 105 height 9
click at [341, 276] on div "Decay" at bounding box center [384, 276] width 113 height 13
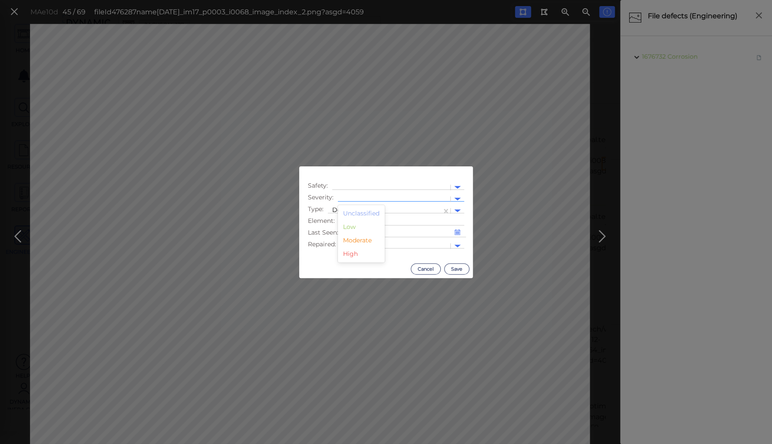
click at [352, 196] on div at bounding box center [394, 198] width 104 height 9
click at [357, 238] on div "Moderate" at bounding box center [361, 239] width 47 height 13
click at [455, 266] on button "Save" at bounding box center [456, 268] width 25 height 11
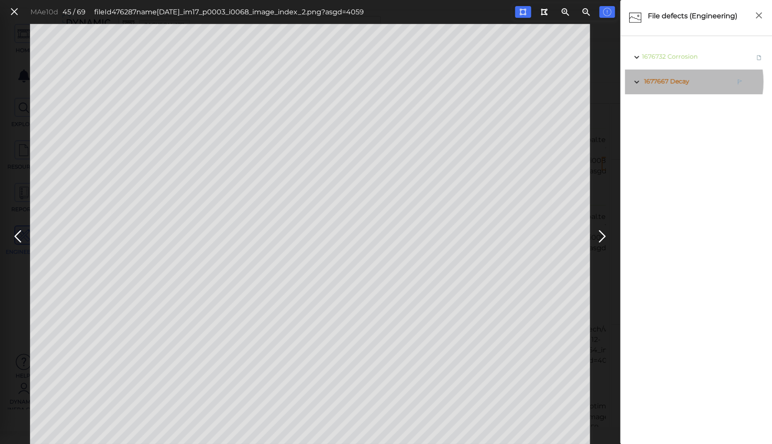
click at [677, 82] on span "Decay" at bounding box center [679, 81] width 19 height 8
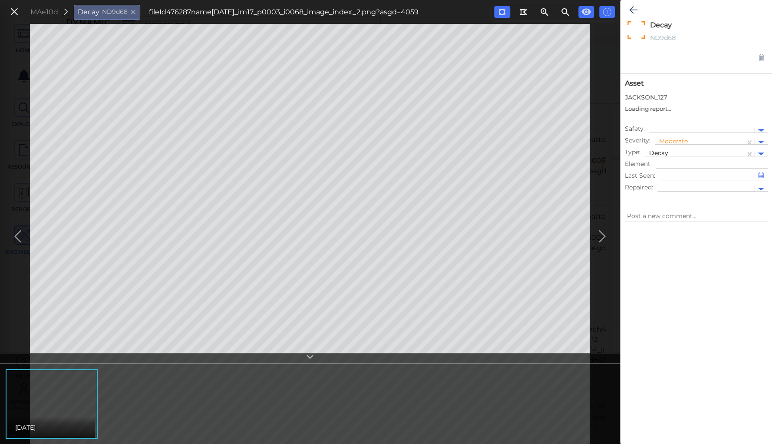
type textarea "x"
click at [633, 10] on icon at bounding box center [633, 10] width 8 height 10
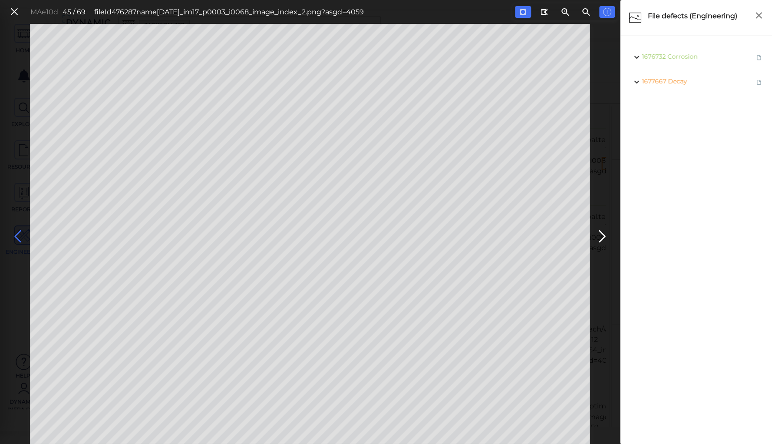
click at [13, 232] on icon at bounding box center [18, 236] width 14 height 17
click at [18, 234] on icon at bounding box center [18, 236] width 14 height 17
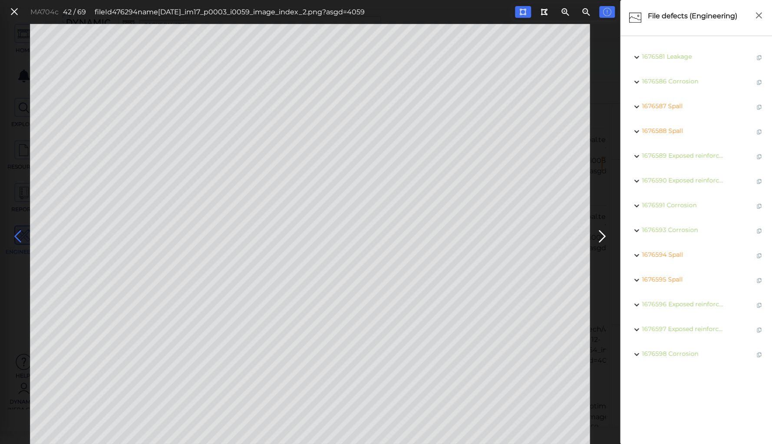
click at [18, 234] on icon at bounding box center [18, 236] width 14 height 17
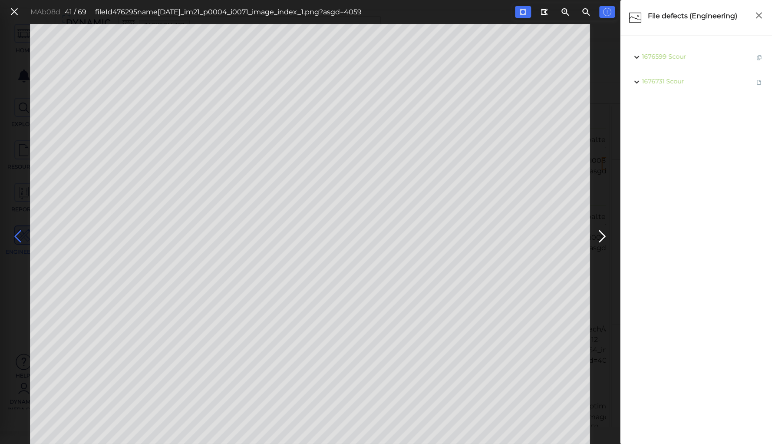
click at [18, 234] on icon at bounding box center [18, 236] width 14 height 17
click at [18, 233] on icon at bounding box center [18, 236] width 14 height 17
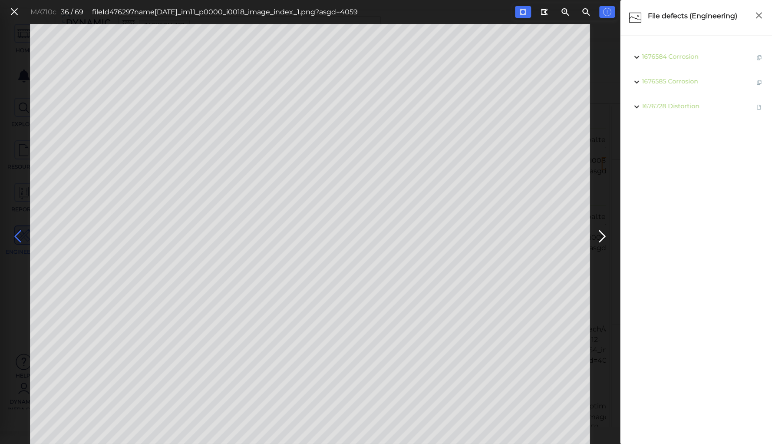
click at [18, 233] on icon at bounding box center [18, 236] width 14 height 17
click at [16, 233] on icon at bounding box center [18, 236] width 14 height 17
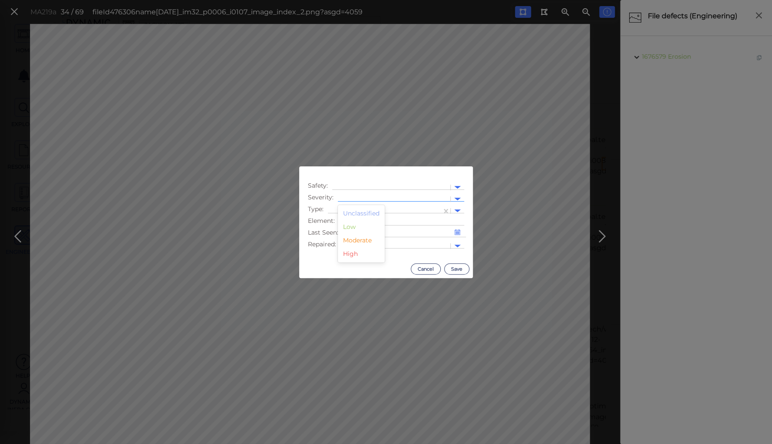
click at [363, 194] on div at bounding box center [394, 199] width 112 height 13
click at [349, 241] on div "Moderate" at bounding box center [361, 239] width 47 height 13
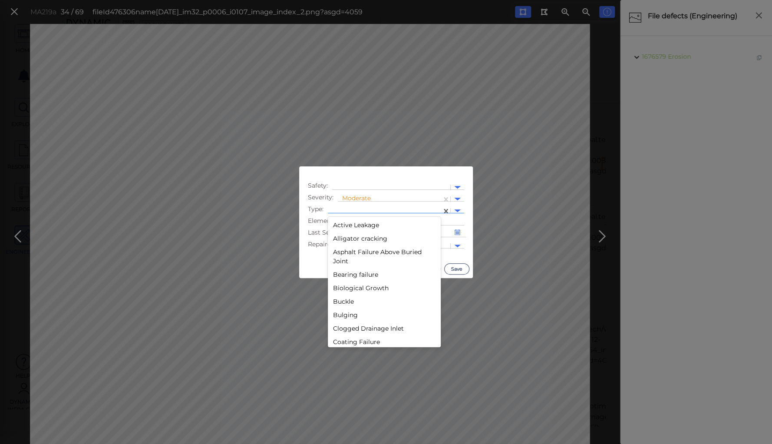
click at [348, 207] on div at bounding box center [384, 210] width 105 height 9
click at [342, 277] on div "Decay" at bounding box center [384, 276] width 113 height 13
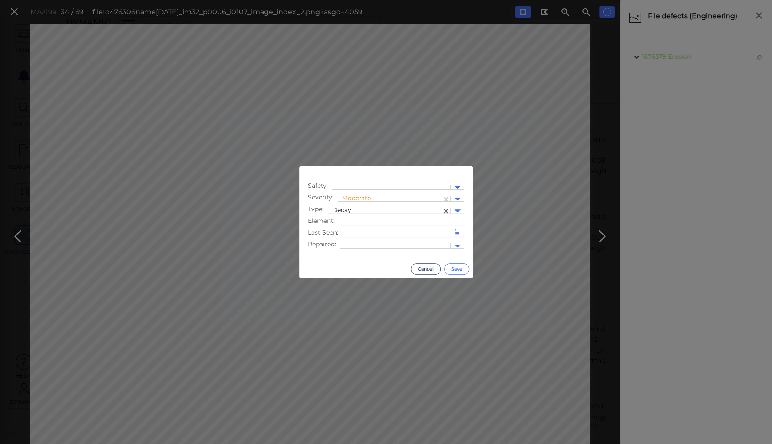
click at [464, 266] on button "Save" at bounding box center [456, 268] width 25 height 11
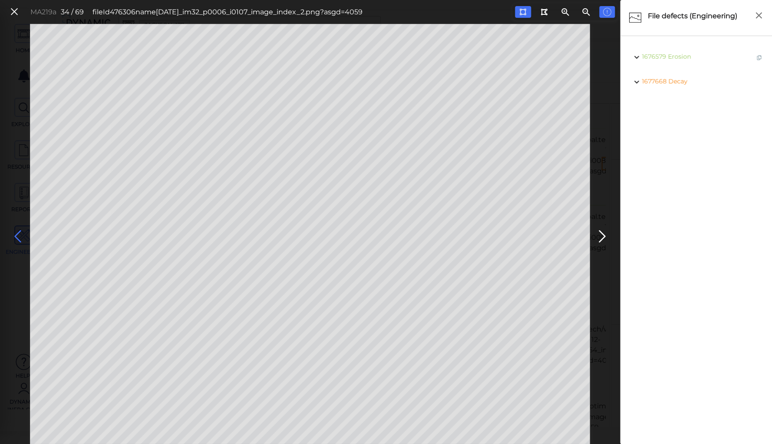
click at [20, 232] on icon at bounding box center [18, 236] width 14 height 17
click at [15, 233] on icon at bounding box center [18, 236] width 14 height 17
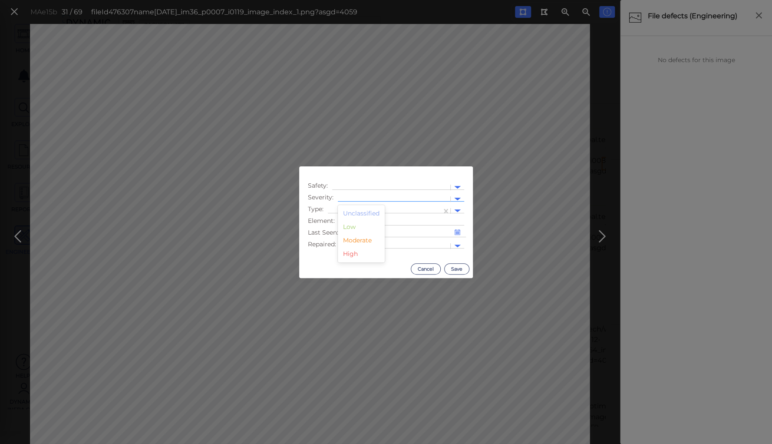
click at [353, 194] on div at bounding box center [394, 199] width 112 height 13
click at [357, 239] on div "Moderate" at bounding box center [361, 239] width 47 height 13
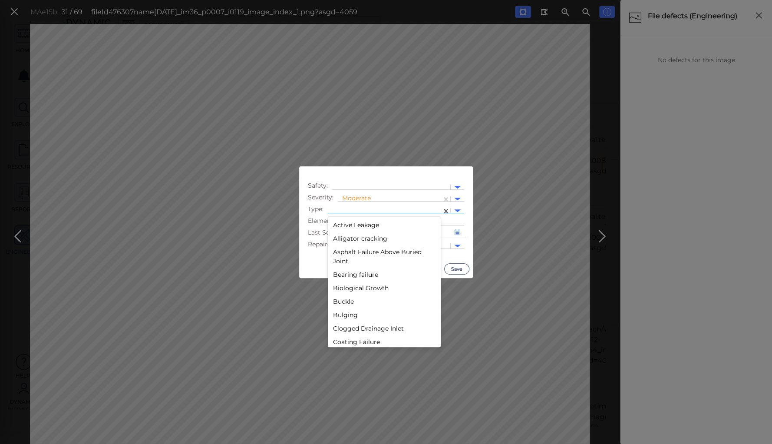
click at [359, 207] on div at bounding box center [384, 210] width 105 height 9
click at [343, 240] on div "Decay" at bounding box center [384, 242] width 113 height 13
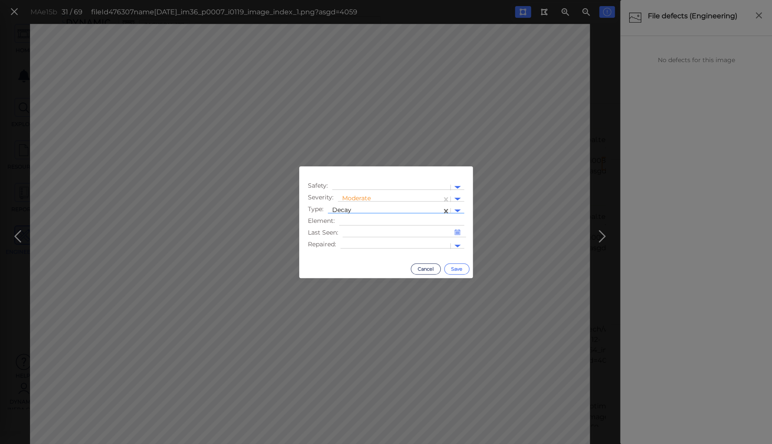
click at [453, 267] on button "Save" at bounding box center [456, 268] width 25 height 11
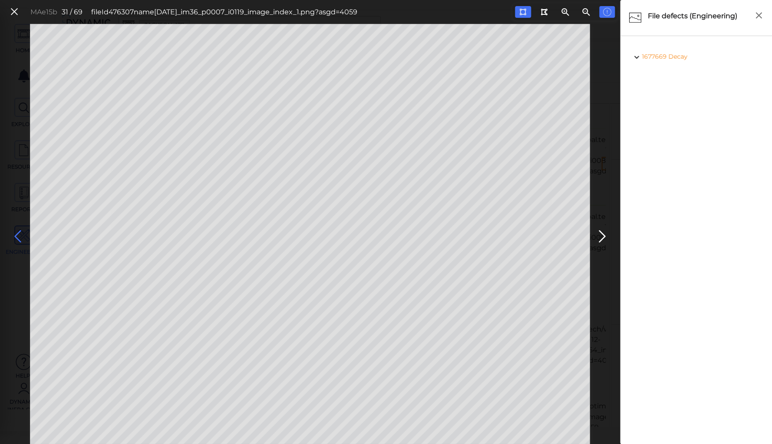
click at [16, 237] on icon at bounding box center [18, 236] width 14 height 17
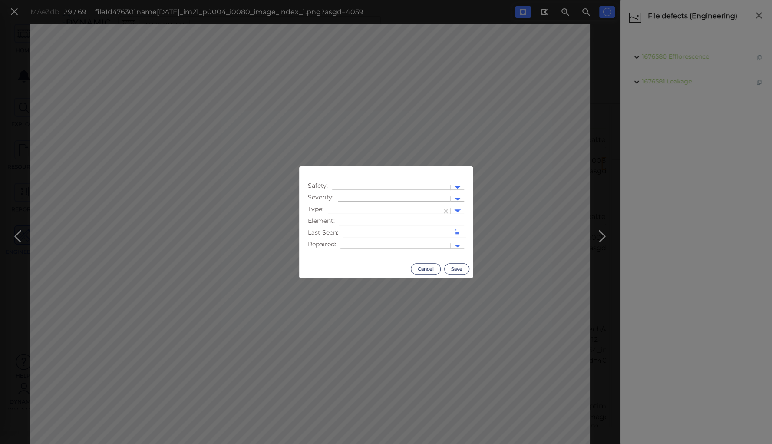
click at [347, 196] on div at bounding box center [394, 198] width 104 height 9
click at [354, 243] on div "Moderate" at bounding box center [361, 239] width 47 height 13
click at [343, 208] on div at bounding box center [384, 210] width 105 height 9
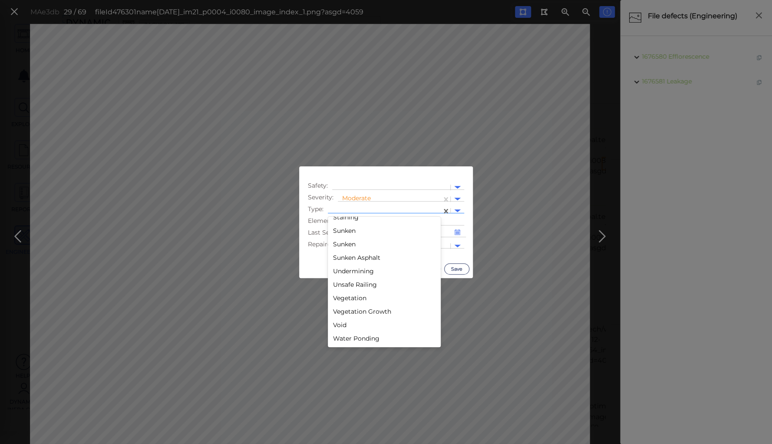
scroll to position [1490, 0]
click at [341, 247] on div "Spall" at bounding box center [384, 246] width 113 height 13
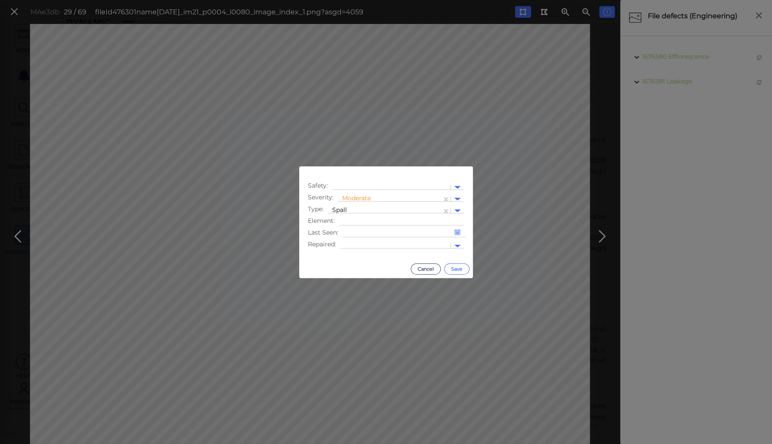
click at [455, 265] on button "Save" at bounding box center [456, 268] width 25 height 11
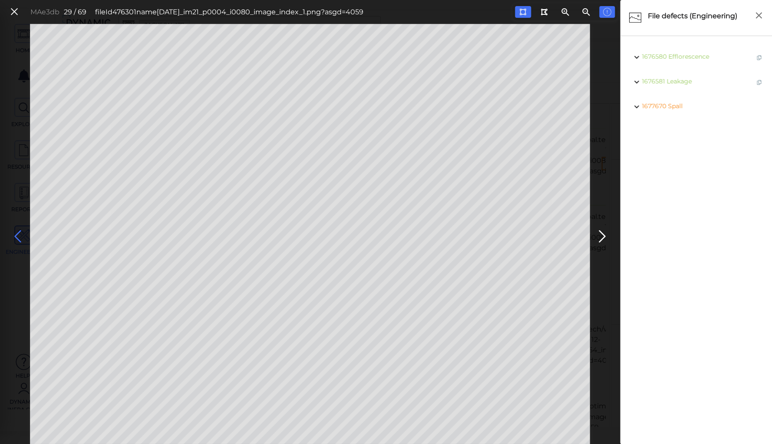
click at [16, 230] on icon at bounding box center [18, 236] width 14 height 17
click at [15, 229] on icon at bounding box center [18, 236] width 14 height 17
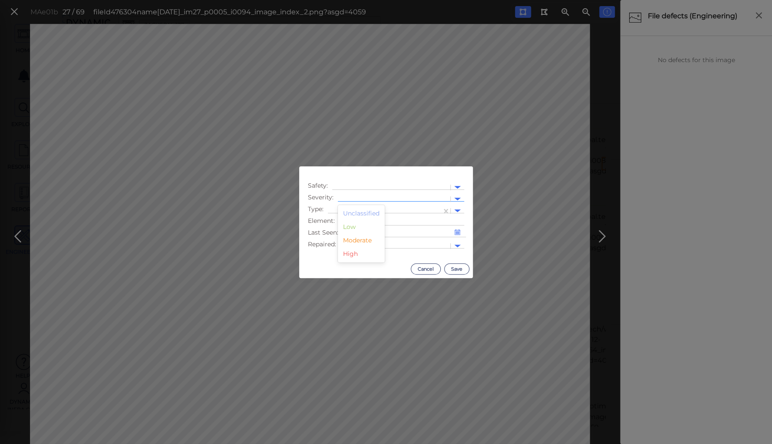
click at [355, 196] on div at bounding box center [394, 198] width 104 height 9
click at [351, 240] on div "Moderate" at bounding box center [361, 239] width 47 height 13
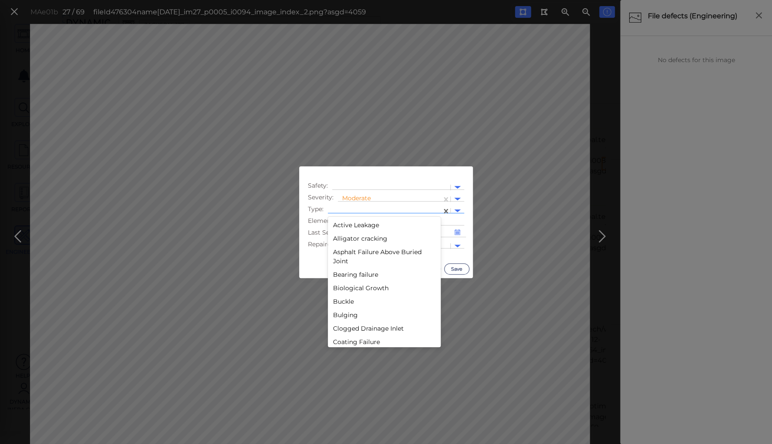
click at [351, 210] on div at bounding box center [384, 210] width 105 height 9
click at [346, 312] on div "Decay" at bounding box center [384, 311] width 113 height 13
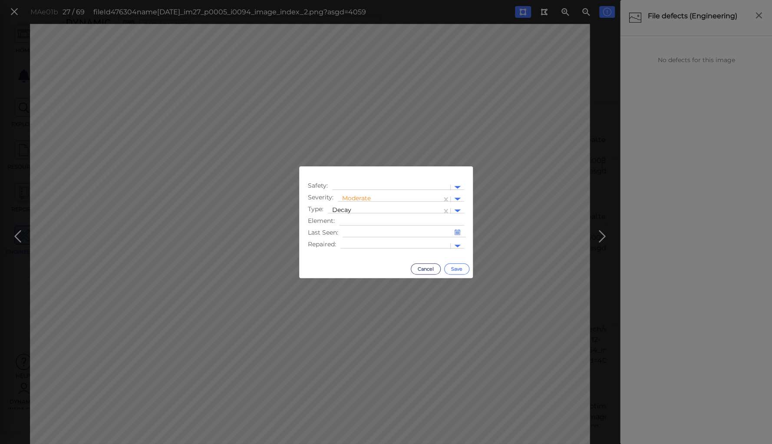
click at [457, 266] on button "Save" at bounding box center [456, 268] width 25 height 11
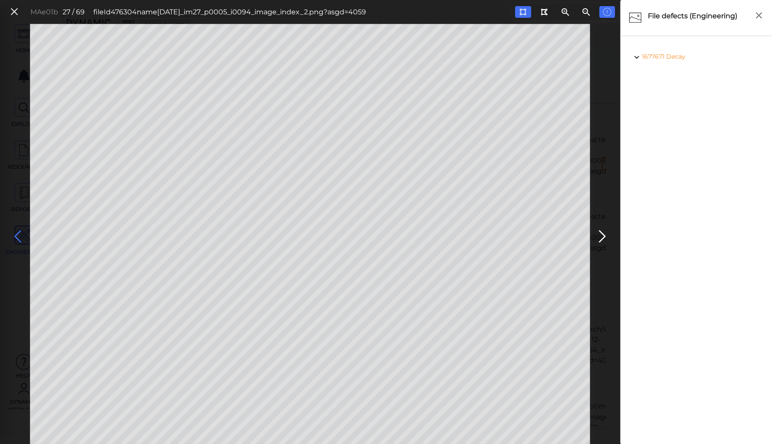
click at [17, 235] on icon at bounding box center [18, 236] width 14 height 17
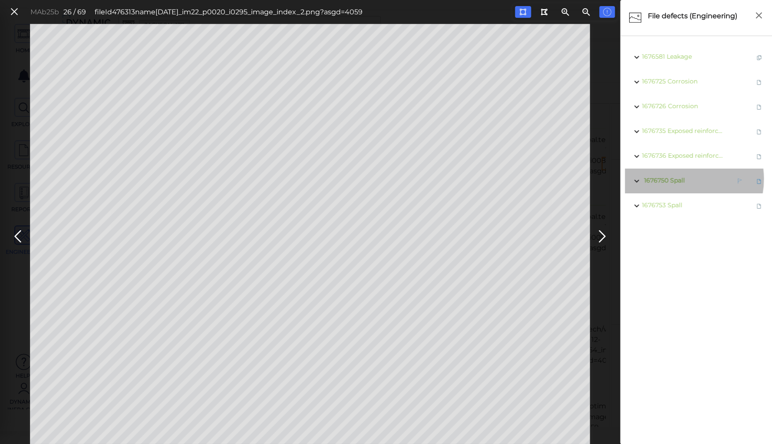
click at [677, 179] on span "Spall" at bounding box center [677, 180] width 15 height 8
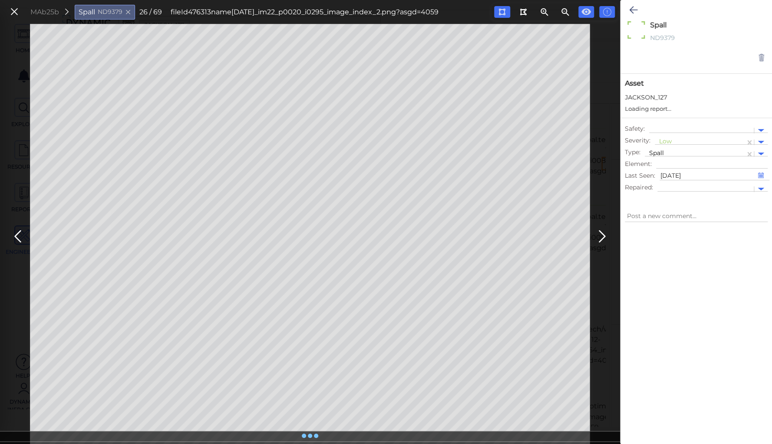
type textarea "x"
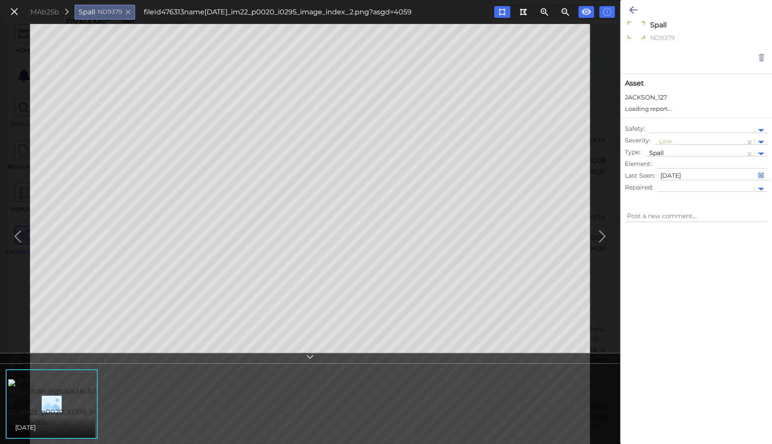
type textarea "x"
click at [661, 139] on div at bounding box center [700, 142] width 82 height 9
click at [677, 181] on div "Moderate" at bounding box center [677, 183] width 47 height 13
type textarea "x"
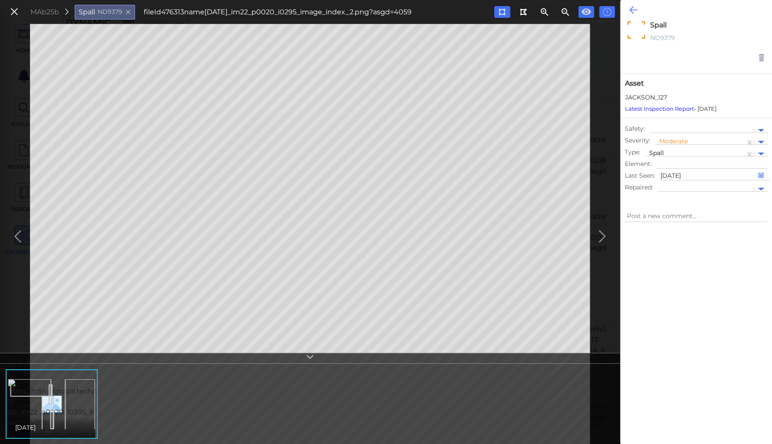
click at [632, 7] on icon at bounding box center [633, 10] width 8 height 10
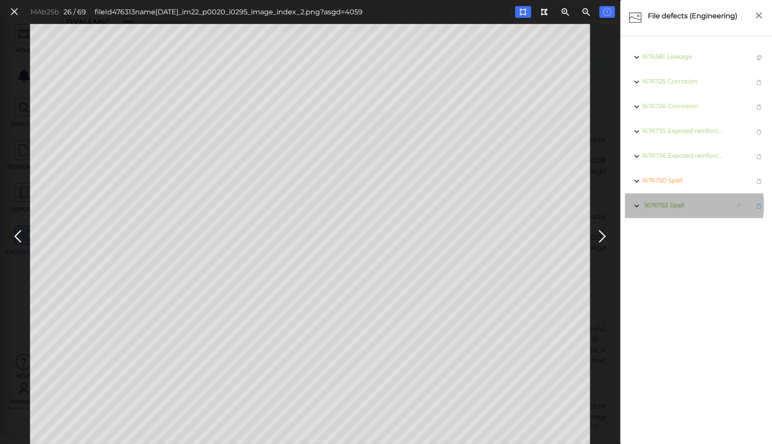
click at [677, 204] on span "Spall" at bounding box center [676, 205] width 15 height 8
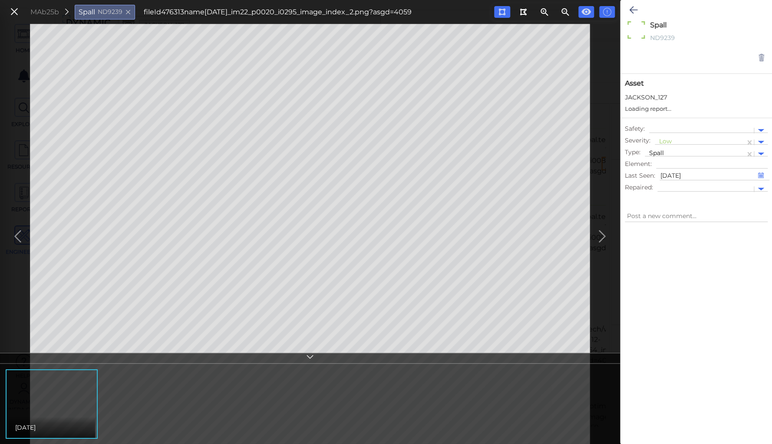
type textarea "x"
click at [665, 138] on div at bounding box center [700, 142] width 82 height 9
click at [677, 181] on div "Moderate" at bounding box center [677, 183] width 47 height 13
type textarea "x"
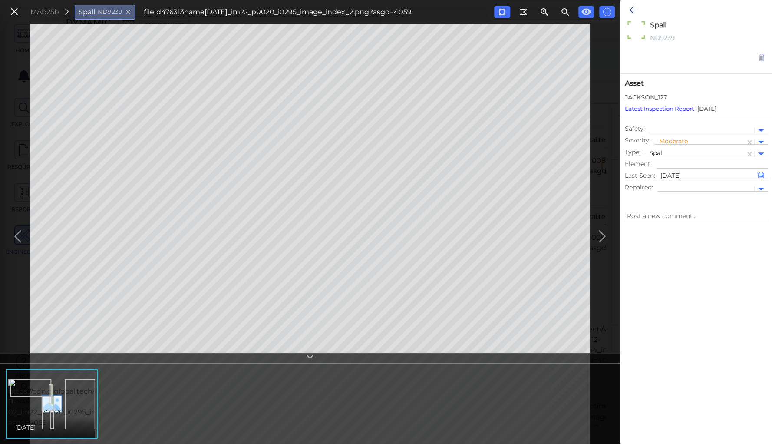
type textarea "x"
click at [630, 3] on button at bounding box center [633, 9] width 17 height 19
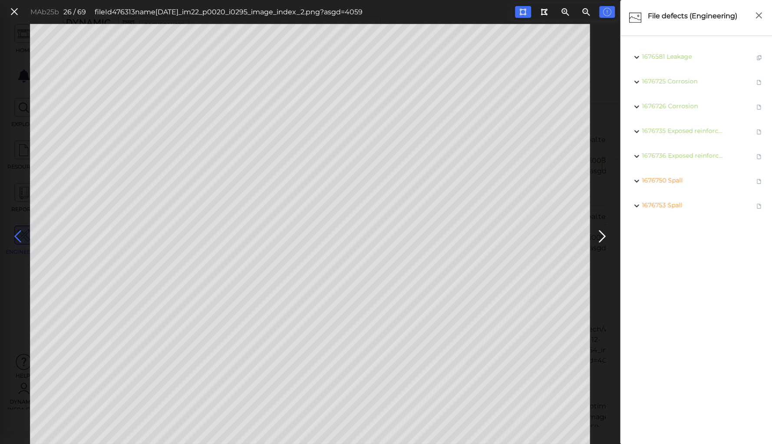
click at [17, 233] on icon at bounding box center [18, 236] width 14 height 17
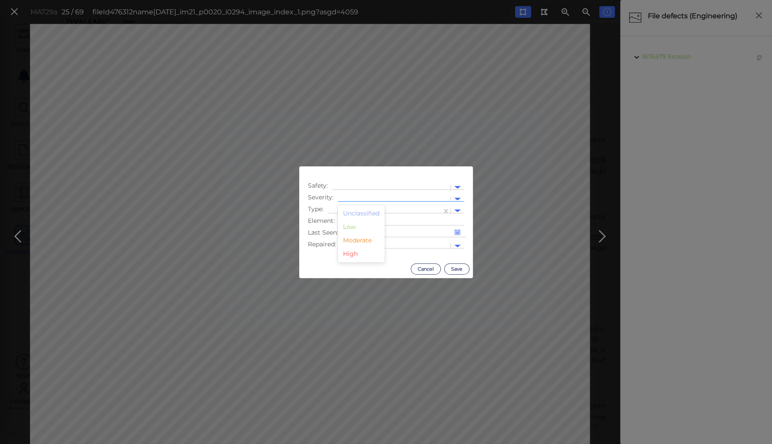
click at [368, 195] on div at bounding box center [394, 198] width 104 height 9
drag, startPoint x: 362, startPoint y: 240, endPoint x: 356, endPoint y: 220, distance: 20.5
click at [361, 238] on div "Moderate" at bounding box center [361, 239] width 47 height 13
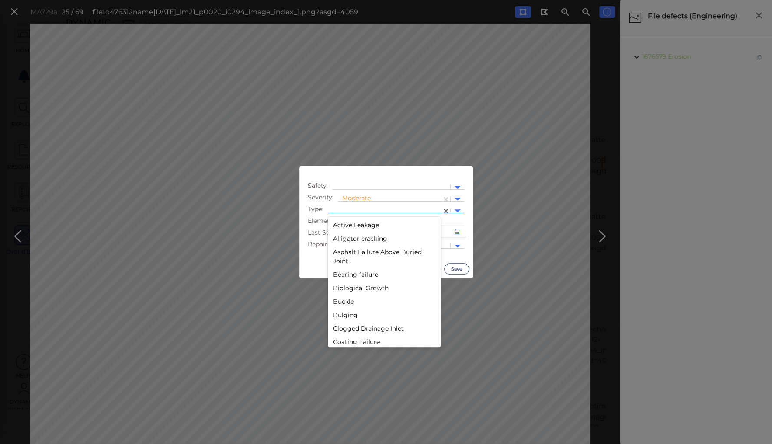
click at [352, 209] on div at bounding box center [384, 210] width 105 height 9
click at [345, 309] on div "Decay" at bounding box center [384, 311] width 113 height 13
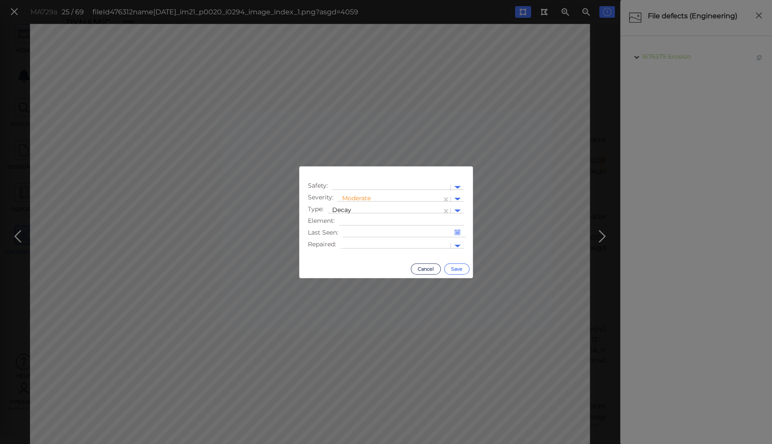
click at [458, 265] on button "Save" at bounding box center [456, 268] width 25 height 11
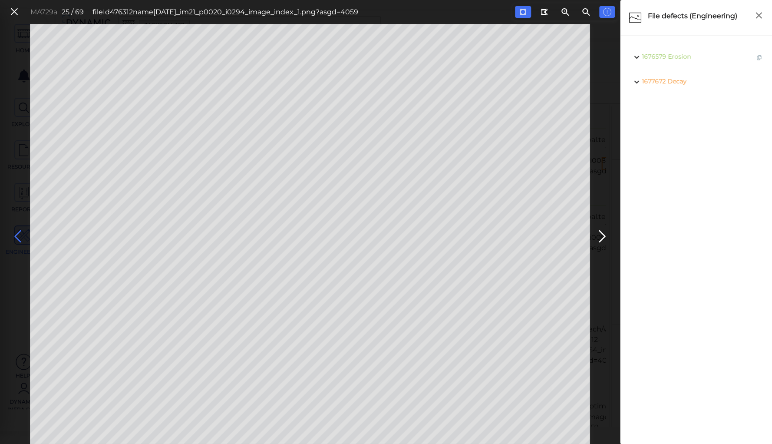
click at [16, 229] on icon at bounding box center [18, 236] width 14 height 17
click at [16, 231] on icon at bounding box center [18, 236] width 14 height 17
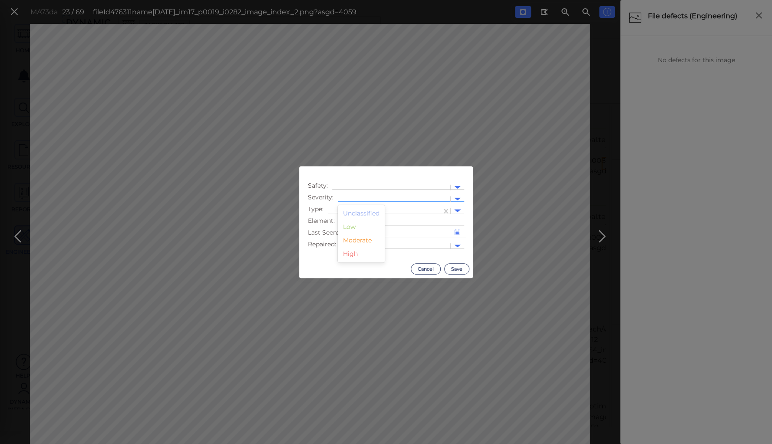
click at [354, 194] on div at bounding box center [394, 198] width 104 height 9
click at [359, 240] on div "Moderate" at bounding box center [361, 239] width 47 height 13
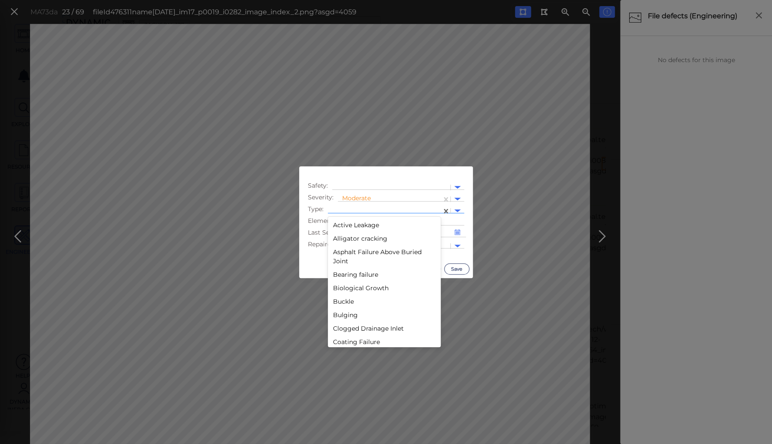
click at [356, 209] on div at bounding box center [384, 210] width 105 height 9
click at [344, 240] on div "Decay" at bounding box center [384, 242] width 113 height 13
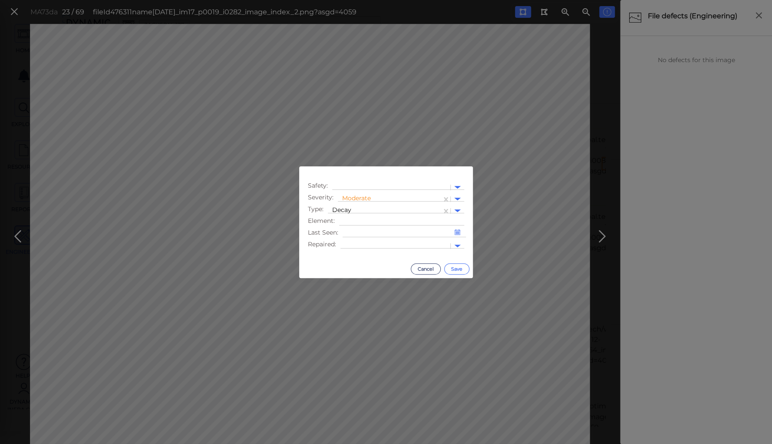
click at [462, 269] on button "Save" at bounding box center [456, 268] width 25 height 11
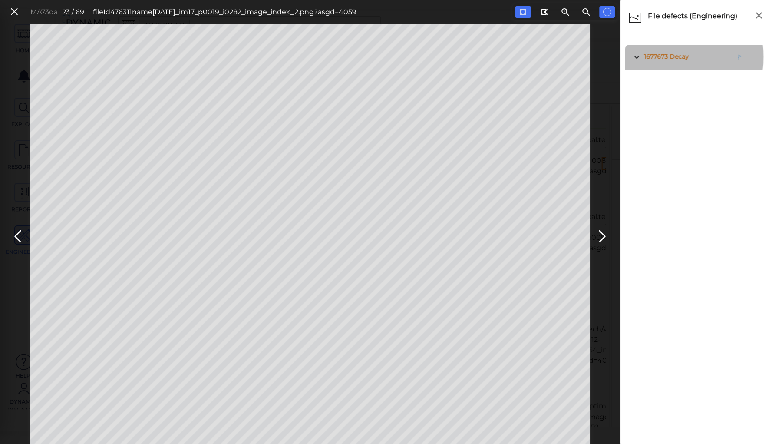
click at [670, 57] on span "Decay" at bounding box center [678, 57] width 19 height 8
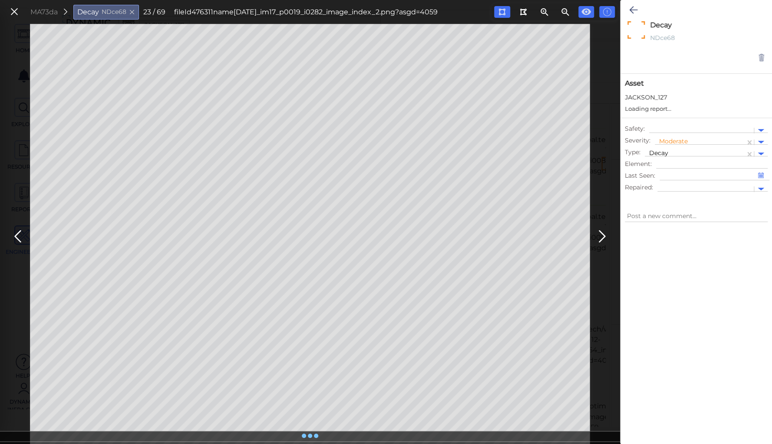
type textarea "x"
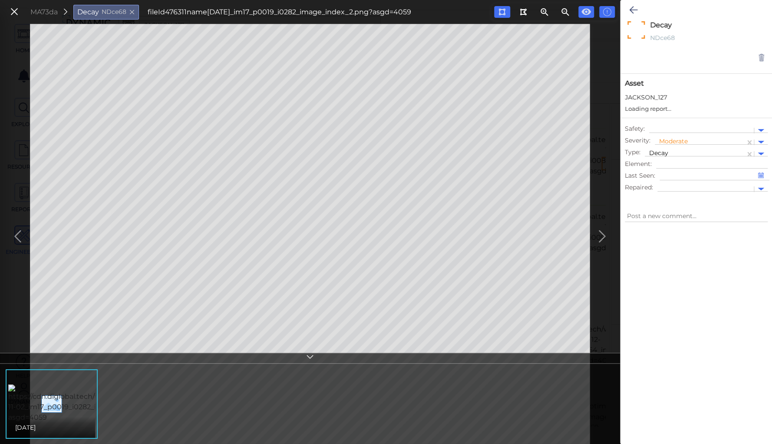
type textarea "x"
click at [632, 8] on icon at bounding box center [633, 10] width 8 height 10
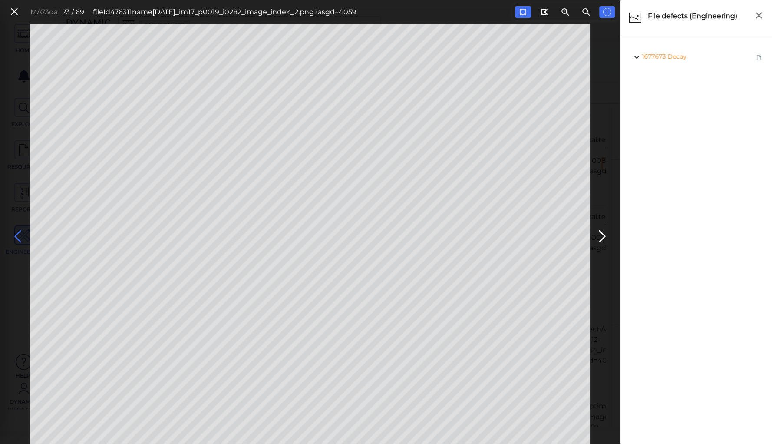
click at [17, 237] on icon at bounding box center [18, 236] width 14 height 17
click at [17, 234] on icon at bounding box center [18, 236] width 14 height 17
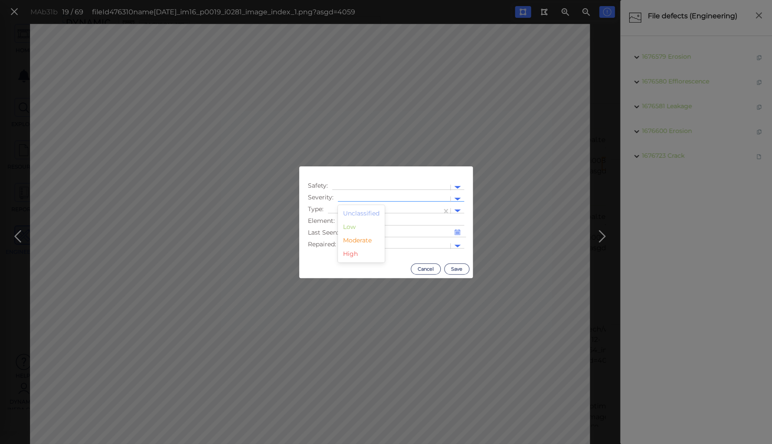
click at [349, 196] on div at bounding box center [394, 198] width 104 height 9
click at [355, 240] on div "Moderate" at bounding box center [361, 239] width 47 height 13
click at [351, 207] on div at bounding box center [384, 210] width 105 height 9
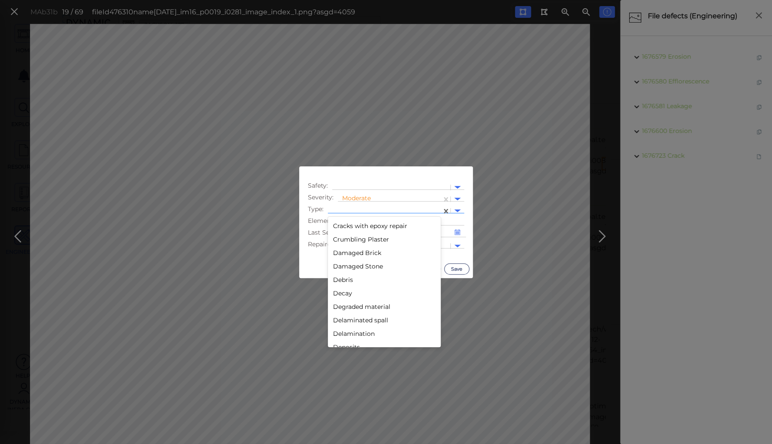
scroll to position [347, 0]
click at [345, 276] on div "Decay" at bounding box center [384, 276] width 113 height 13
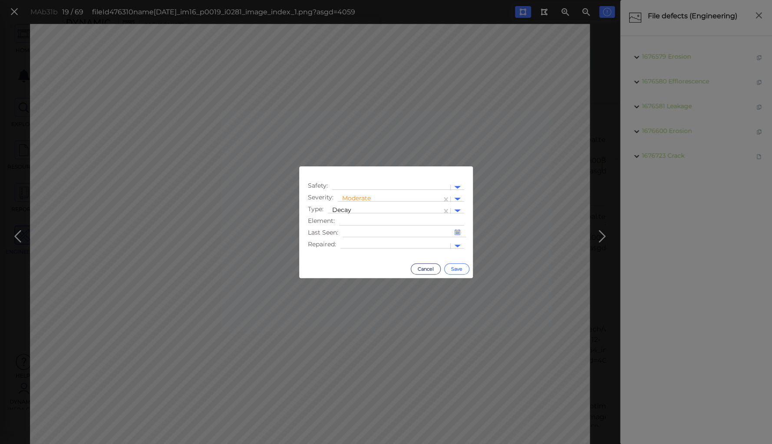
click at [451, 266] on button "Save" at bounding box center [456, 268] width 25 height 11
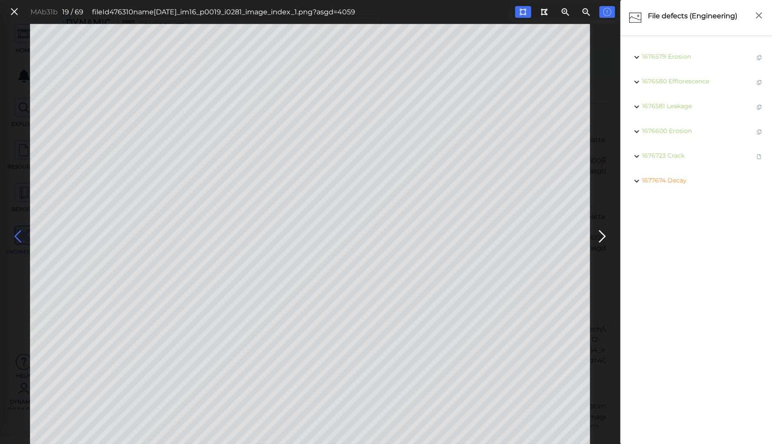
click at [15, 228] on icon at bounding box center [18, 236] width 14 height 17
click at [15, 229] on icon at bounding box center [18, 236] width 14 height 17
click at [16, 234] on icon at bounding box center [18, 236] width 14 height 17
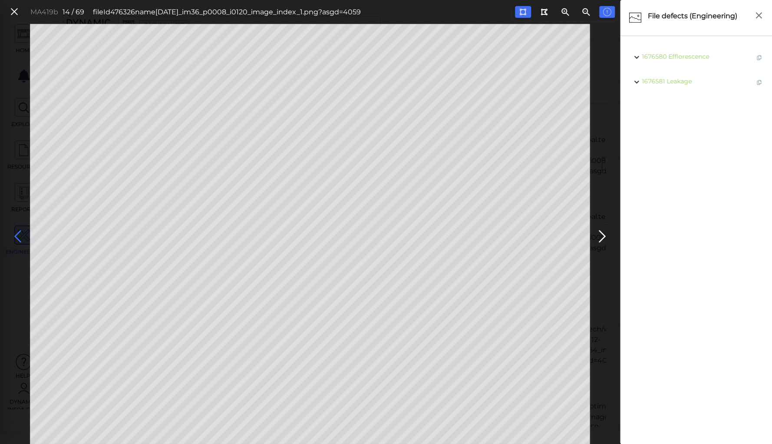
click at [16, 234] on icon at bounding box center [18, 236] width 14 height 17
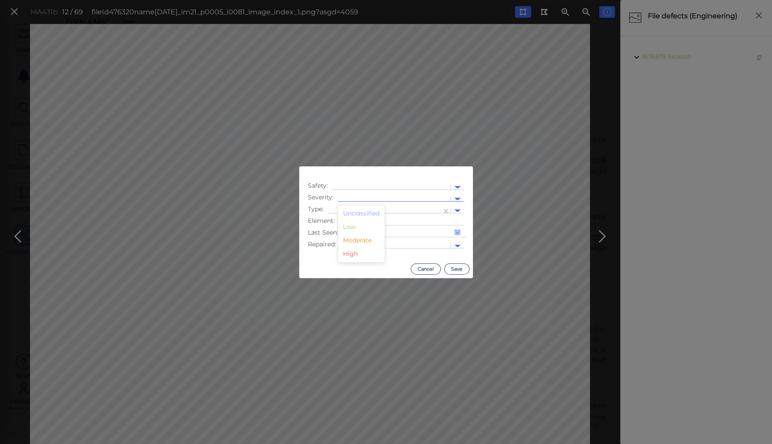
click at [344, 197] on div at bounding box center [394, 198] width 104 height 9
click at [350, 241] on div "Moderate" at bounding box center [361, 239] width 47 height 13
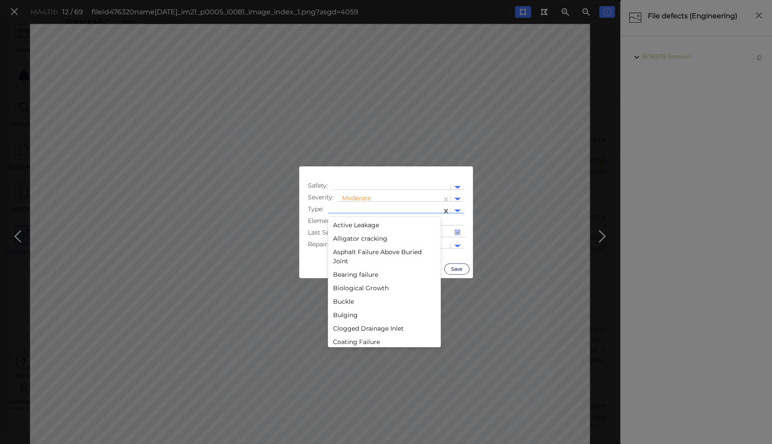
click at [348, 208] on div at bounding box center [384, 210] width 105 height 9
click at [342, 312] on div "Decay" at bounding box center [384, 311] width 113 height 13
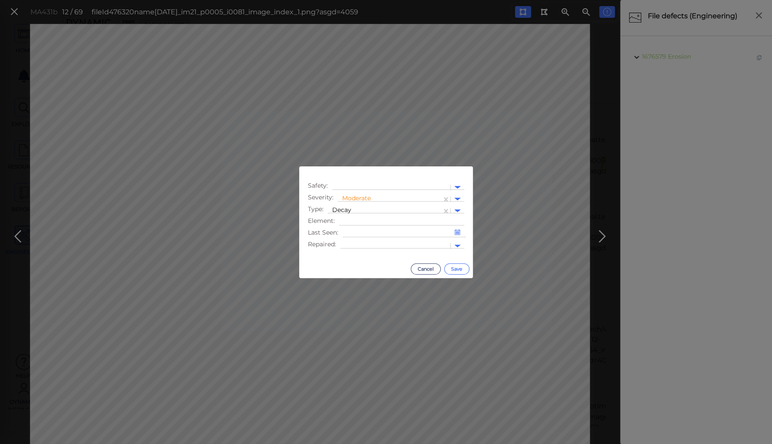
click at [459, 266] on button "Save" at bounding box center [456, 268] width 25 height 11
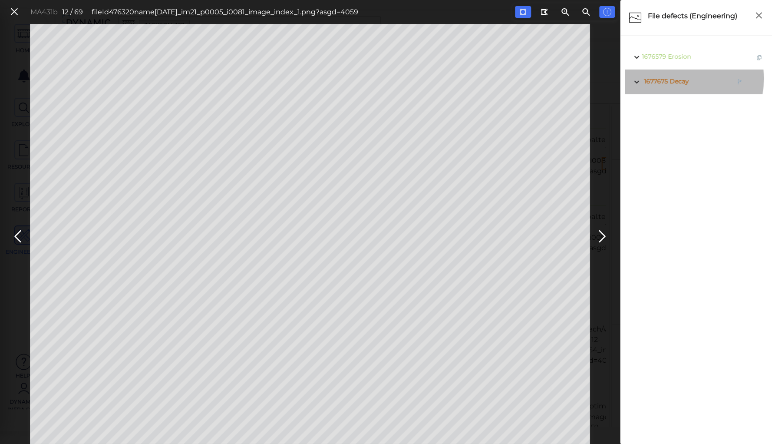
click at [675, 79] on span "Decay" at bounding box center [678, 81] width 19 height 8
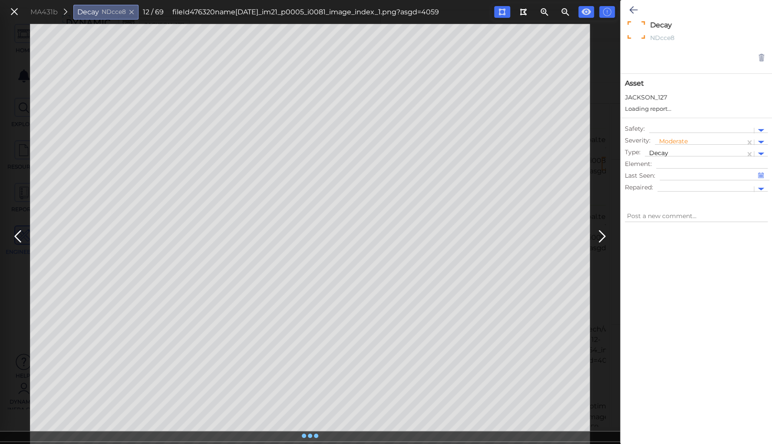
type textarea "x"
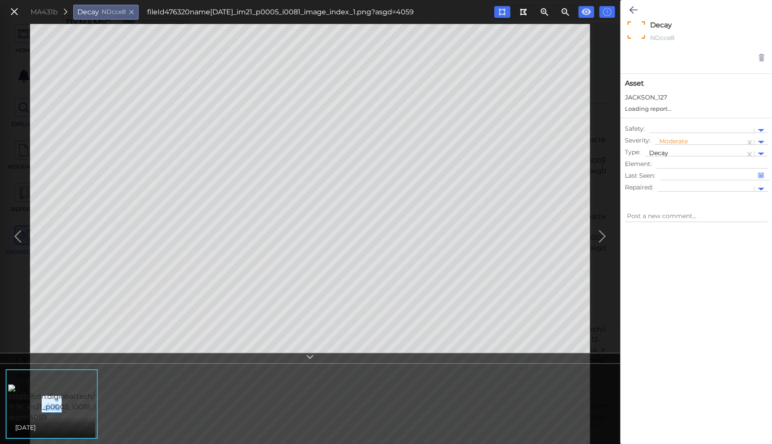
type textarea "x"
click at [632, 8] on icon at bounding box center [633, 10] width 8 height 10
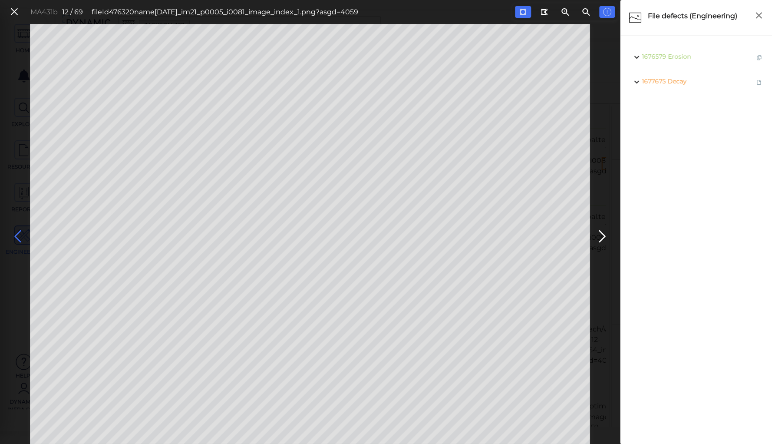
click at [21, 232] on icon at bounding box center [18, 236] width 14 height 17
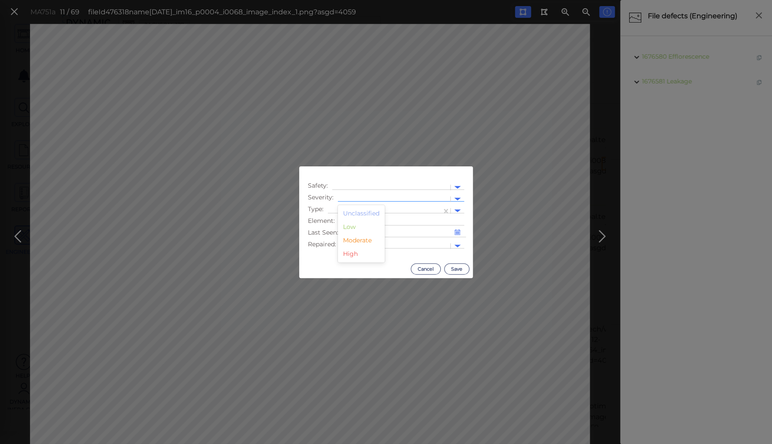
click at [352, 197] on div at bounding box center [394, 198] width 104 height 9
click at [351, 240] on div "Moderate" at bounding box center [361, 239] width 47 height 13
click at [343, 207] on div at bounding box center [384, 210] width 105 height 9
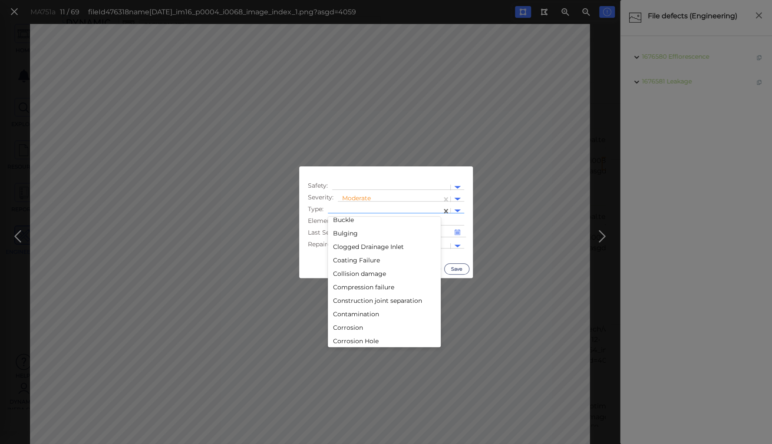
scroll to position [382, 0]
click at [342, 237] on div "Decay" at bounding box center [384, 242] width 113 height 13
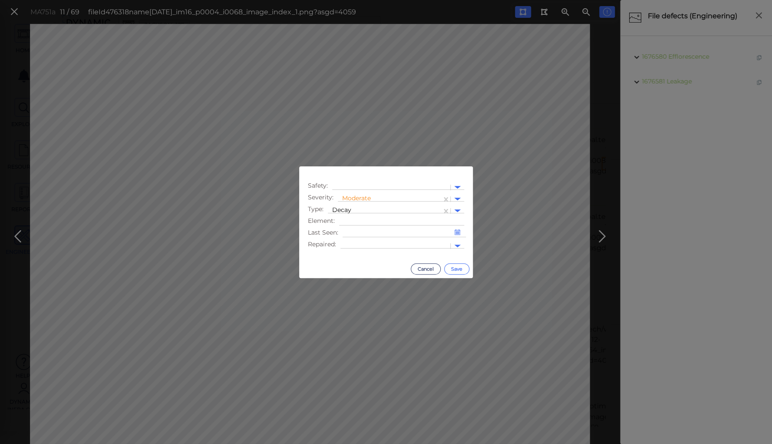
click at [459, 266] on button "Save" at bounding box center [456, 268] width 25 height 11
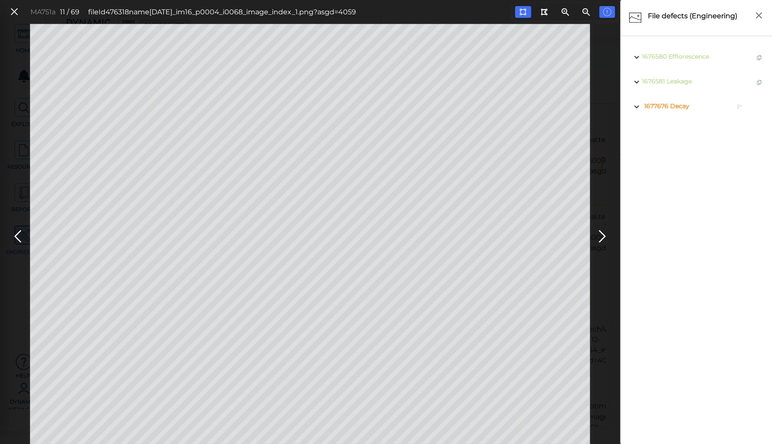
click at [677, 103] on span "Decay" at bounding box center [679, 106] width 19 height 8
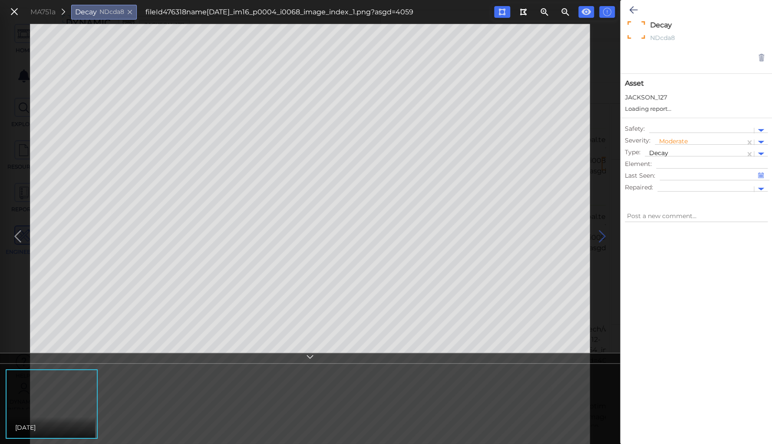
type textarea "x"
click at [592, 351] on div "MA751a Decay NDcda8 fileId 476318 name [DATE]_im16_p0004_i0068_image_index_1.pn…" at bounding box center [310, 234] width 620 height 420
type textarea "x"
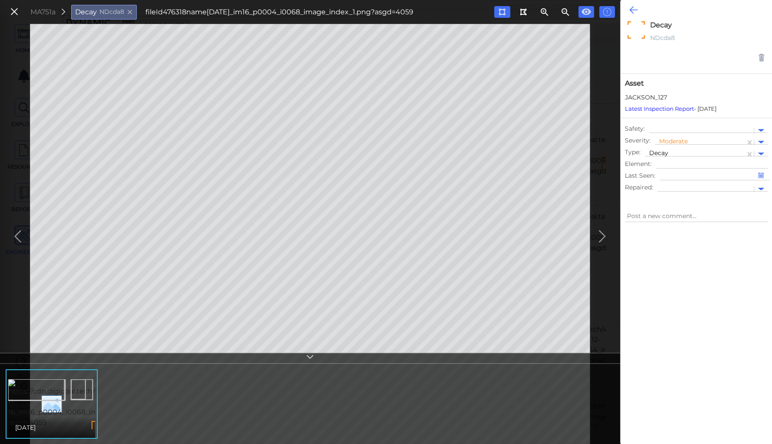
click at [632, 8] on icon at bounding box center [633, 10] width 8 height 10
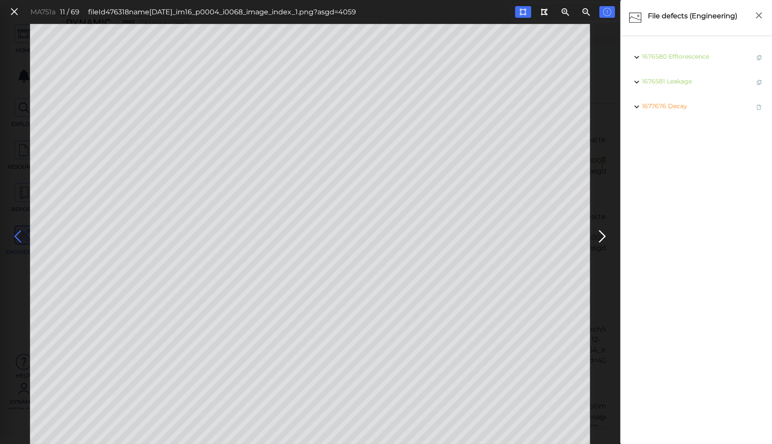
click at [20, 232] on icon at bounding box center [18, 236] width 14 height 17
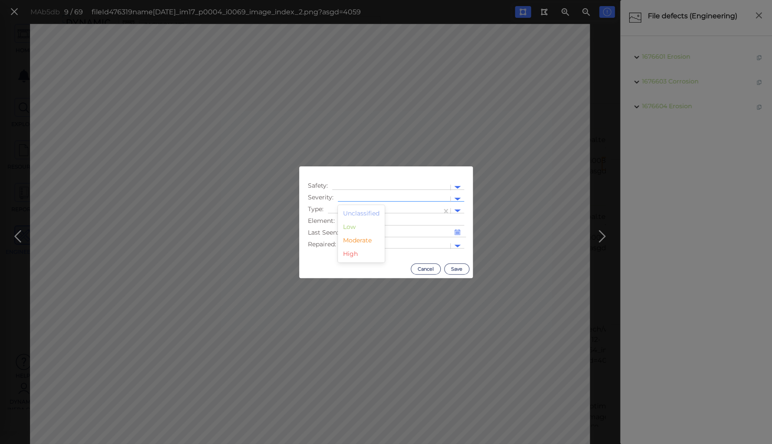
click at [363, 198] on div at bounding box center [394, 198] width 104 height 9
click at [355, 239] on div "Moderate" at bounding box center [361, 239] width 47 height 13
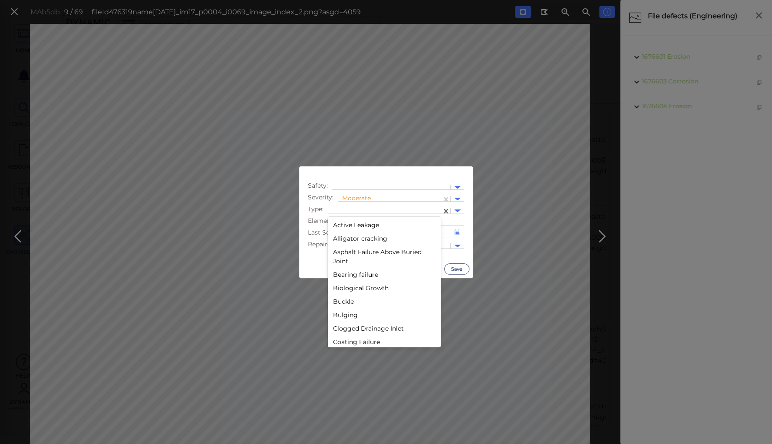
click at [351, 206] on div at bounding box center [385, 210] width 114 height 13
click at [345, 332] on div "Erosion" at bounding box center [384, 332] width 113 height 13
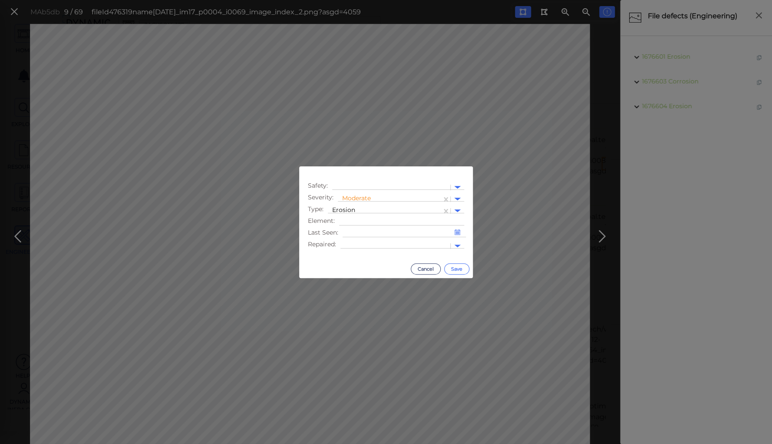
click at [456, 266] on button "Save" at bounding box center [456, 268] width 25 height 11
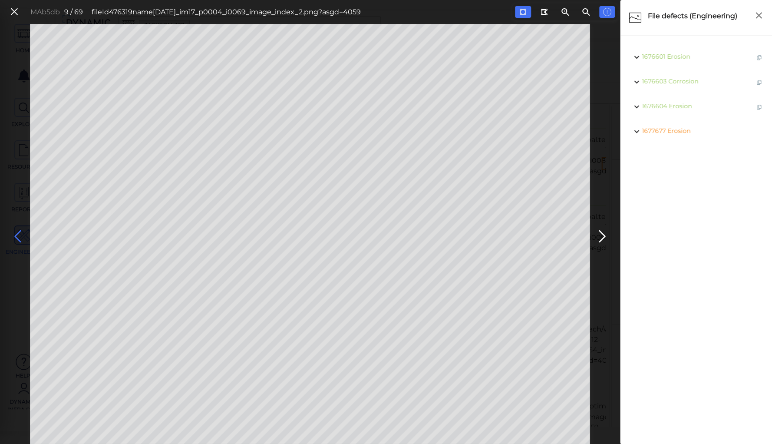
click at [19, 233] on icon at bounding box center [18, 236] width 14 height 17
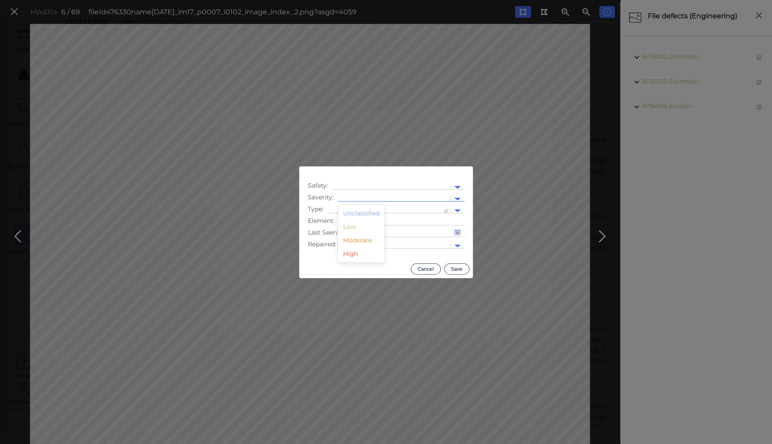
click at [356, 194] on div at bounding box center [394, 199] width 112 height 13
click at [353, 241] on div "Moderate" at bounding box center [361, 239] width 47 height 13
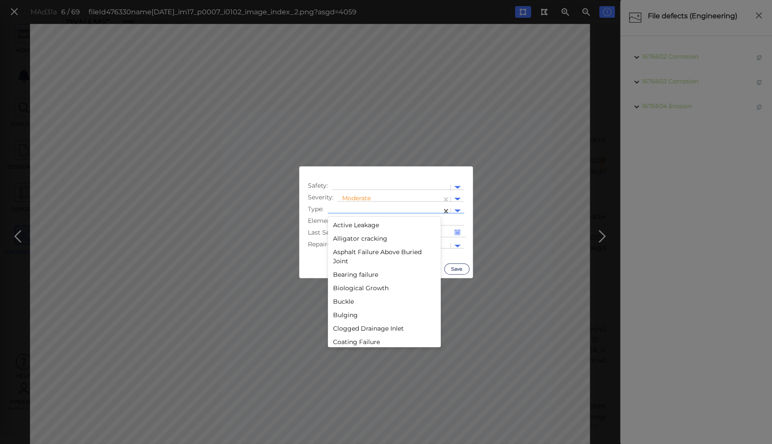
click at [359, 206] on div at bounding box center [385, 210] width 114 height 13
click at [343, 262] on div "Erosion" at bounding box center [384, 262] width 113 height 13
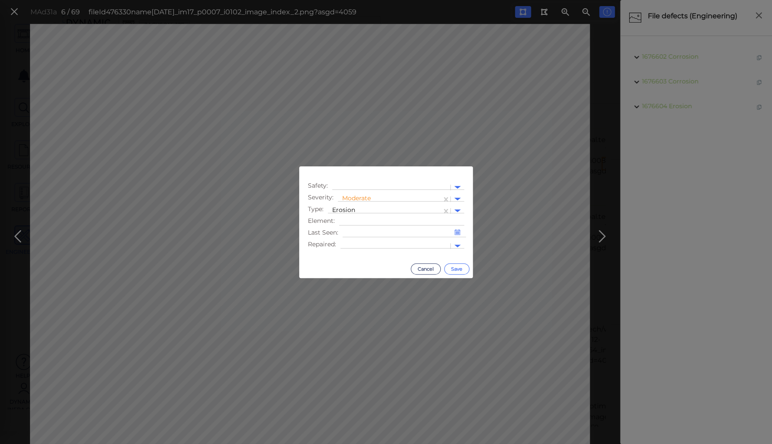
click at [451, 266] on button "Save" at bounding box center [456, 268] width 25 height 11
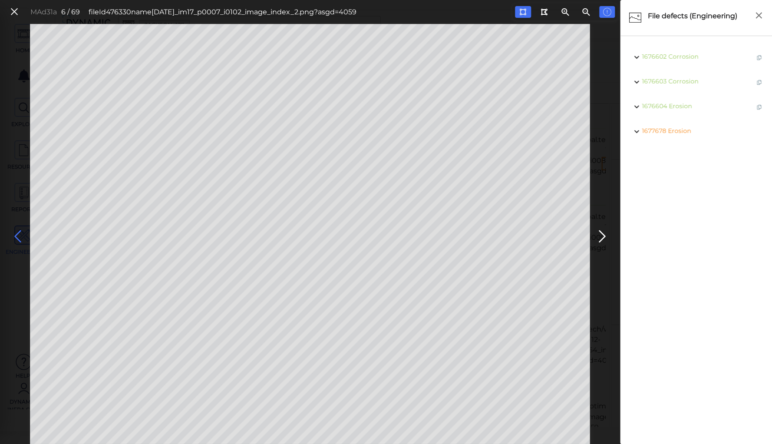
click at [16, 232] on icon at bounding box center [18, 236] width 14 height 17
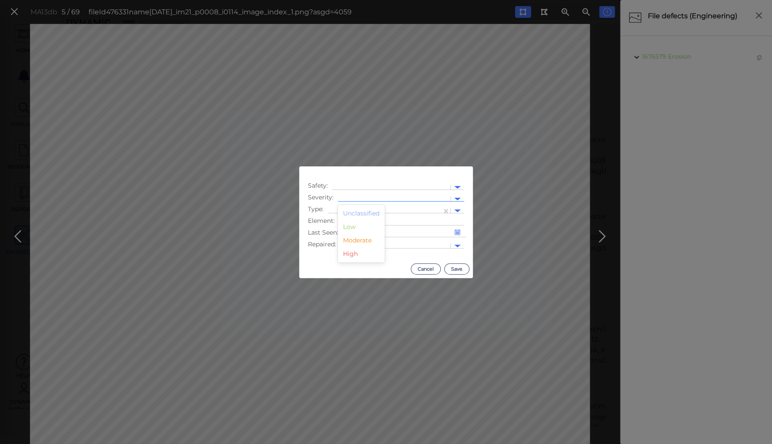
click at [349, 196] on div at bounding box center [394, 198] width 104 height 9
click at [351, 239] on div "Moderate" at bounding box center [361, 239] width 47 height 13
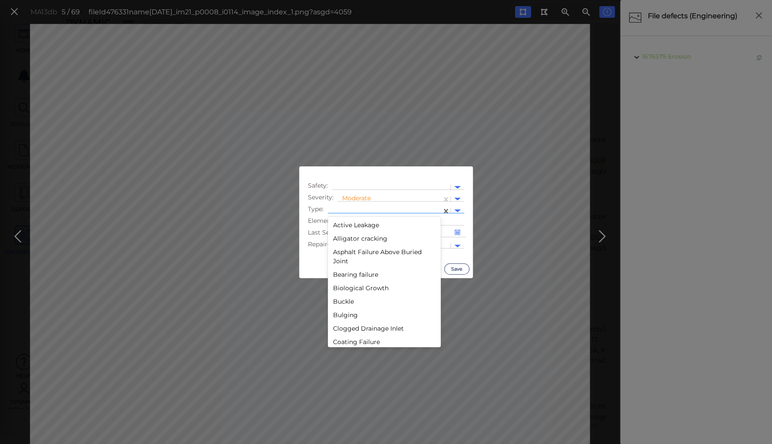
click at [351, 208] on div at bounding box center [384, 210] width 105 height 9
click at [344, 313] on div "Decay" at bounding box center [384, 311] width 113 height 13
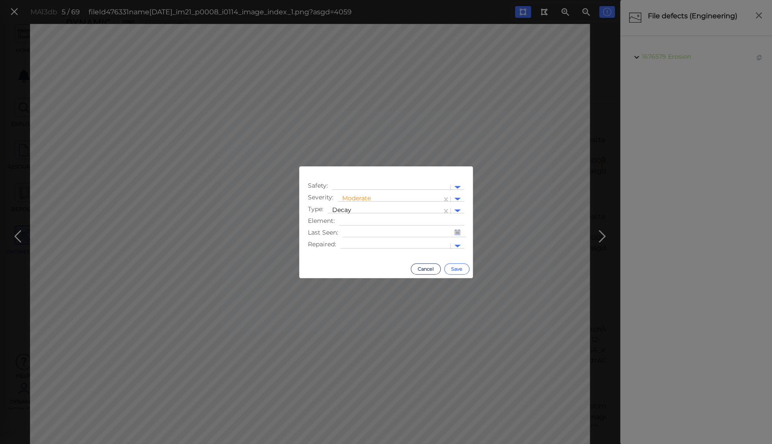
click at [459, 264] on button "Save" at bounding box center [456, 268] width 25 height 11
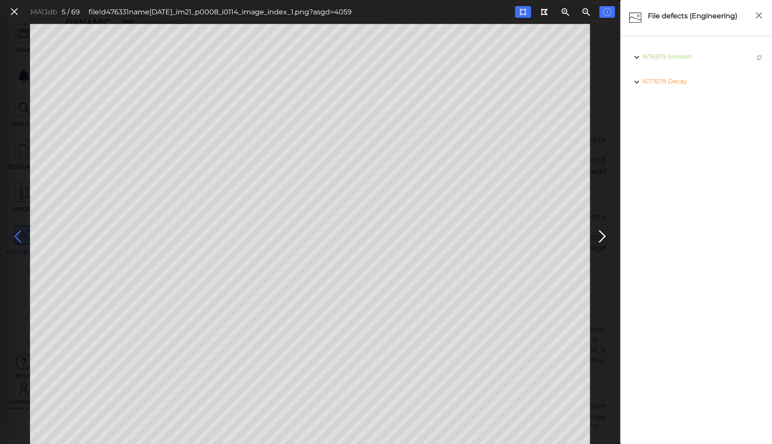
click at [16, 235] on icon at bounding box center [18, 236] width 14 height 17
click at [14, 13] on icon at bounding box center [15, 12] width 10 height 12
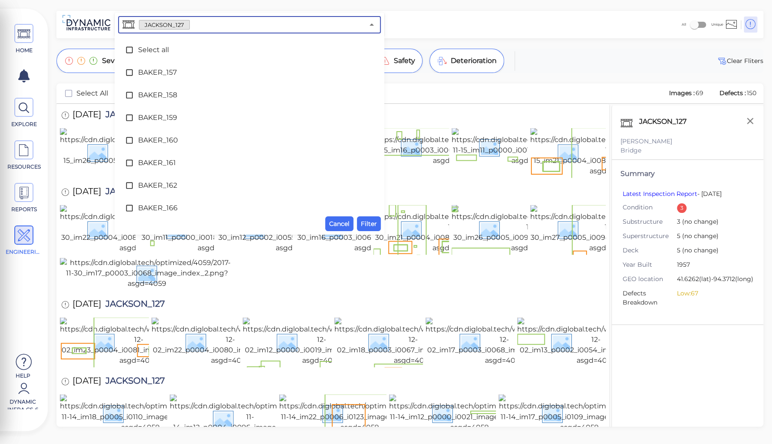
scroll to position [2624, 0]
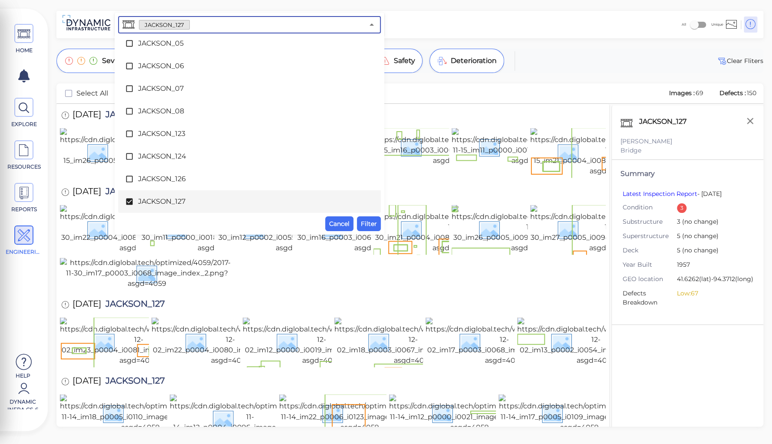
click at [201, 23] on input "text" at bounding box center [277, 25] width 174 height 12
click at [147, 203] on span "JACKSON_127" at bounding box center [249, 201] width 223 height 10
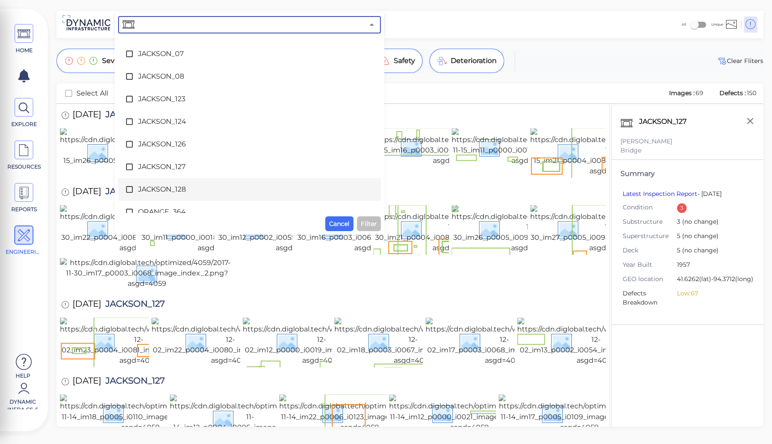
click at [164, 187] on span "JACKSON_128" at bounding box center [249, 189] width 223 height 10
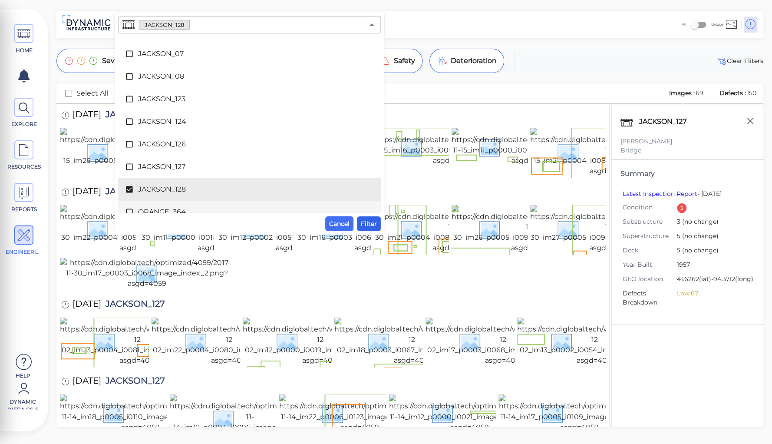
click at [370, 222] on span "Filter" at bounding box center [369, 223] width 16 height 10
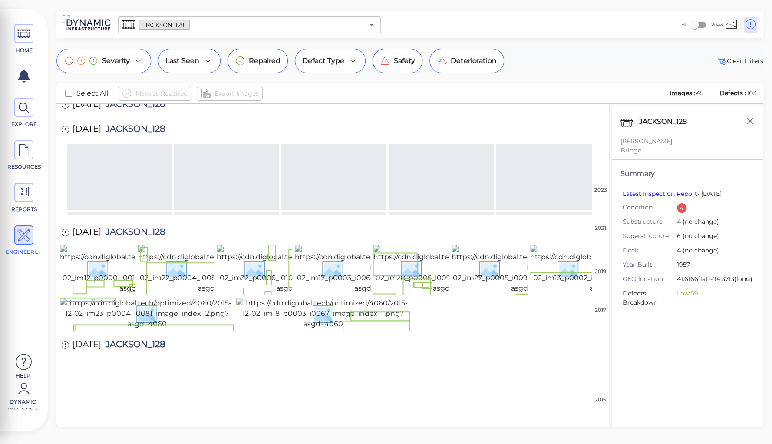
scroll to position [564, 0]
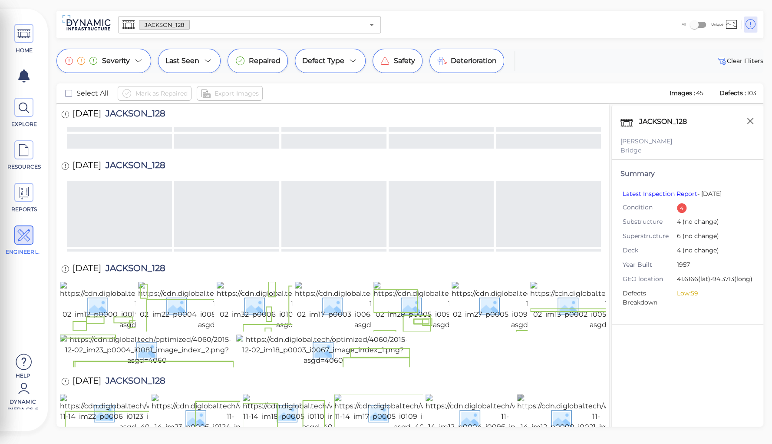
click at [552, 394] on img at bounding box center [596, 418] width 158 height 49
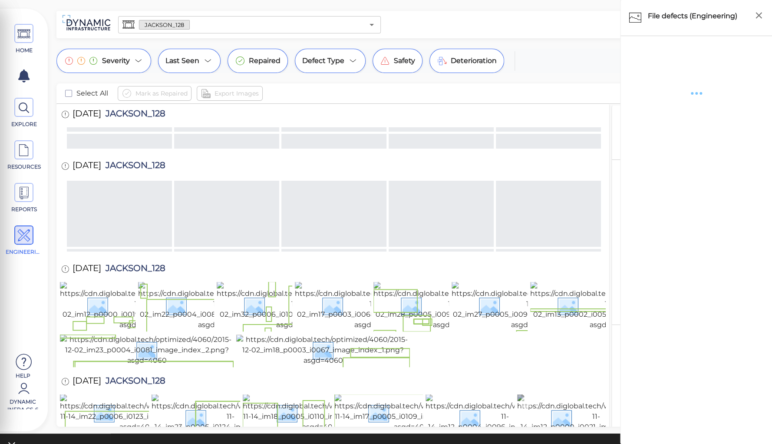
scroll to position [555, 0]
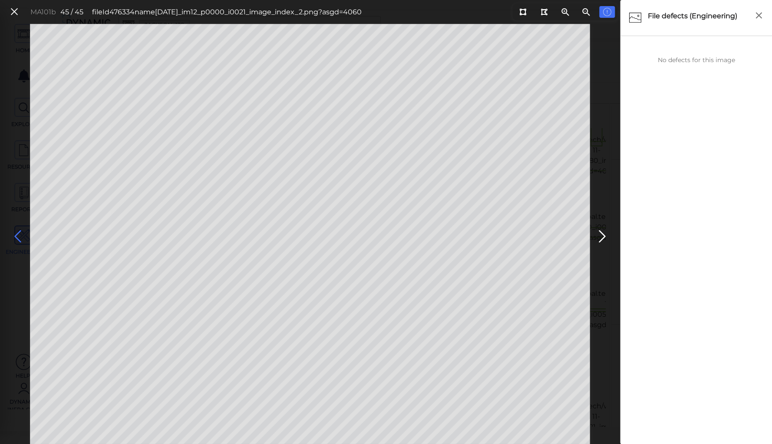
click at [18, 235] on icon at bounding box center [18, 236] width 14 height 17
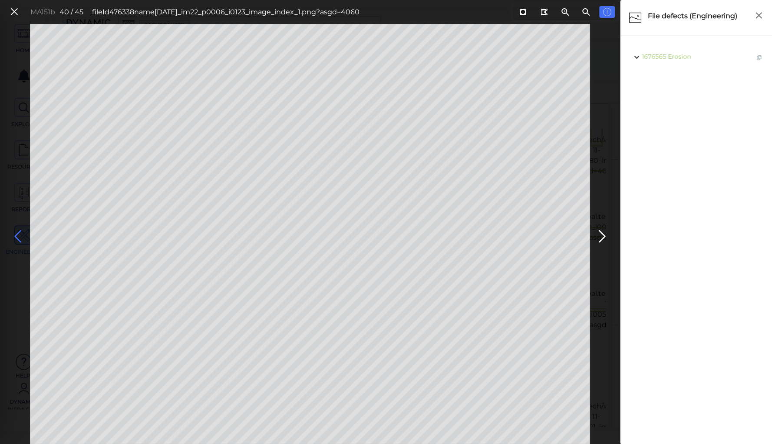
click at [18, 235] on icon at bounding box center [18, 236] width 14 height 17
click at [18, 234] on icon at bounding box center [18, 236] width 14 height 17
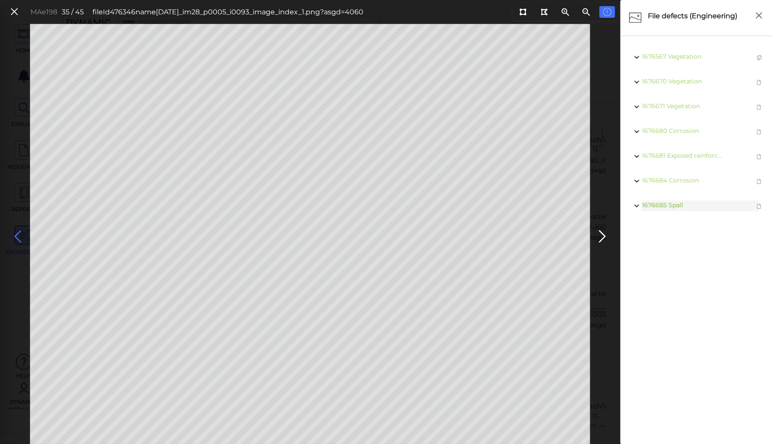
click at [285, 0] on body "This app is not optimized for mobile screens. Please access using a desktop or …" at bounding box center [386, 0] width 772 height 0
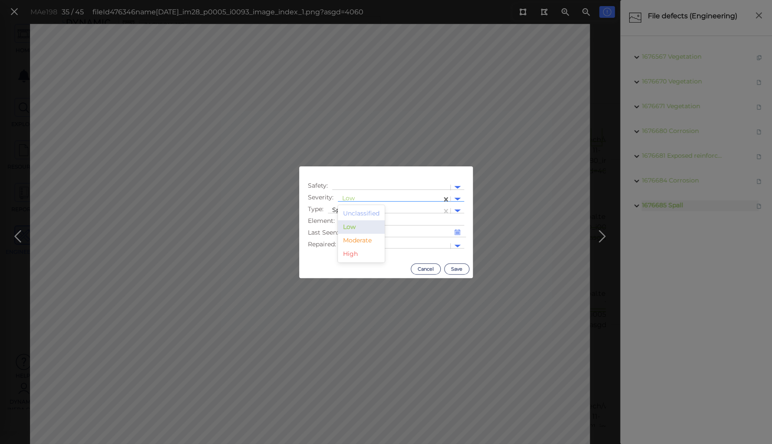
click at [351, 198] on div at bounding box center [389, 198] width 95 height 9
click at [357, 240] on div "Moderate" at bounding box center [361, 239] width 47 height 13
click at [459, 267] on button "Save" at bounding box center [456, 268] width 25 height 11
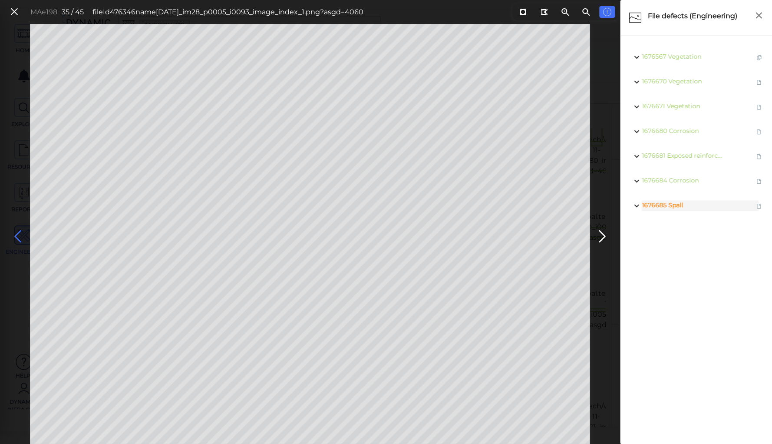
click at [17, 233] on icon at bounding box center [18, 236] width 14 height 17
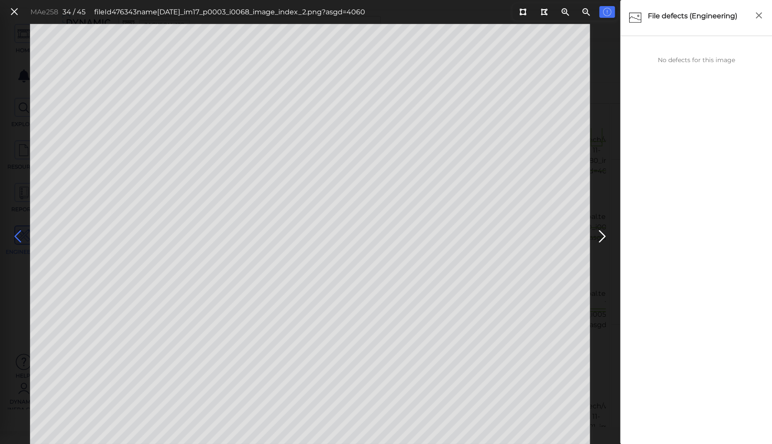
click at [16, 239] on icon at bounding box center [18, 236] width 14 height 17
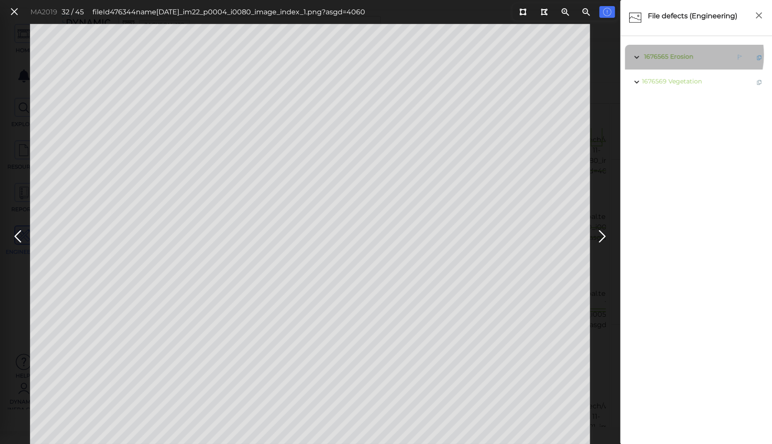
click at [680, 55] on span "Erosion" at bounding box center [681, 57] width 23 height 8
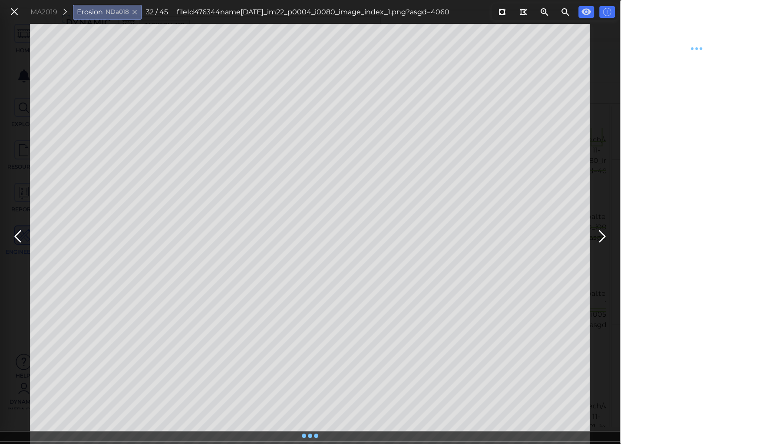
type textarea "x"
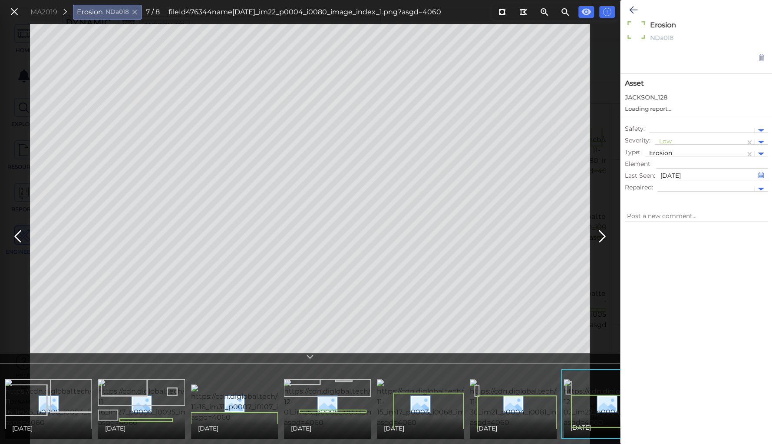
type textarea "x"
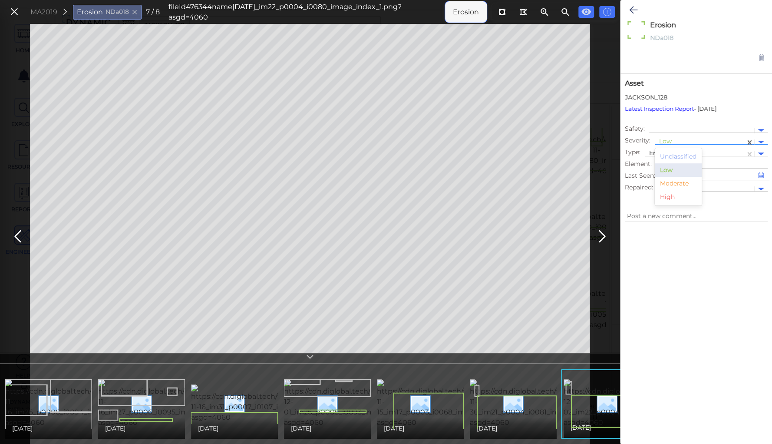
click at [666, 138] on div at bounding box center [700, 142] width 82 height 9
click at [665, 182] on div "Moderate" at bounding box center [677, 183] width 47 height 13
type textarea "x"
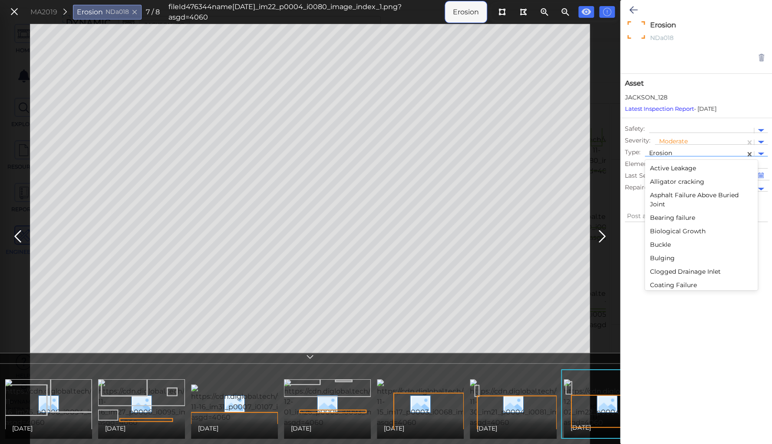
click at [660, 149] on div at bounding box center [695, 153] width 92 height 9
click at [658, 230] on div "Scour" at bounding box center [700, 228] width 113 height 13
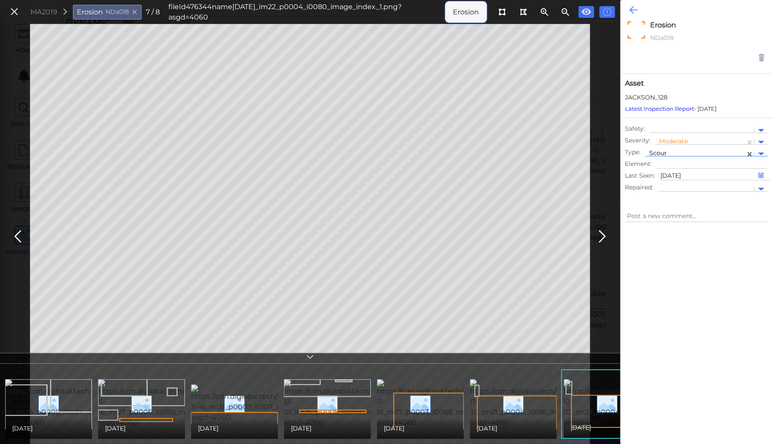
type textarea "x"
type textarea "Scour"
type textarea "x"
click at [633, 7] on icon at bounding box center [633, 10] width 8 height 10
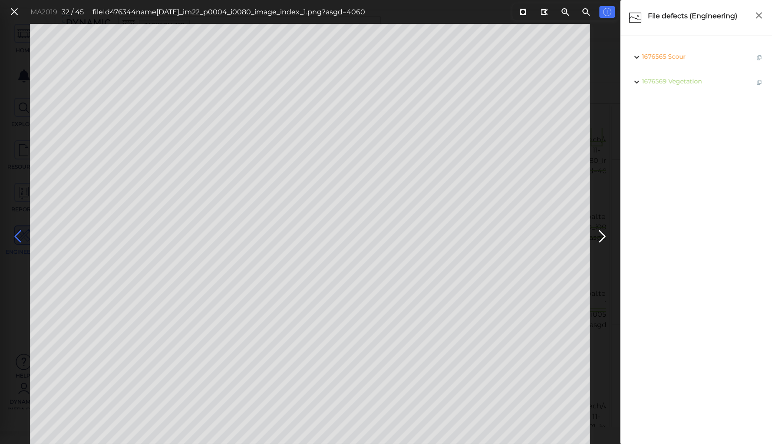
click at [19, 235] on icon at bounding box center [18, 236] width 14 height 17
click at [19, 234] on icon at bounding box center [18, 236] width 14 height 17
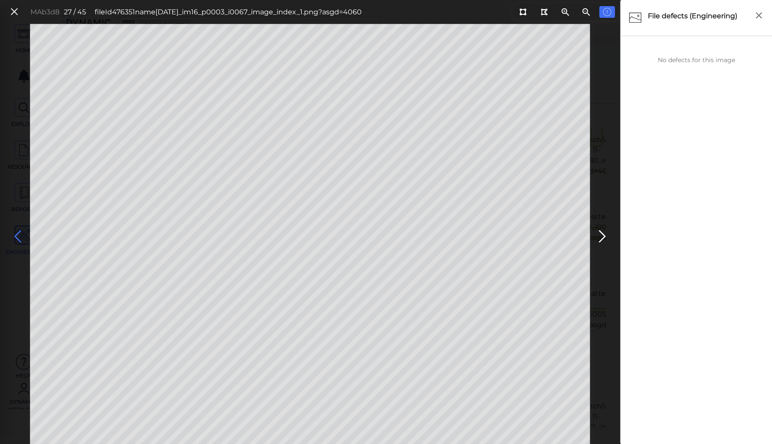
click at [19, 234] on icon at bounding box center [18, 236] width 14 height 17
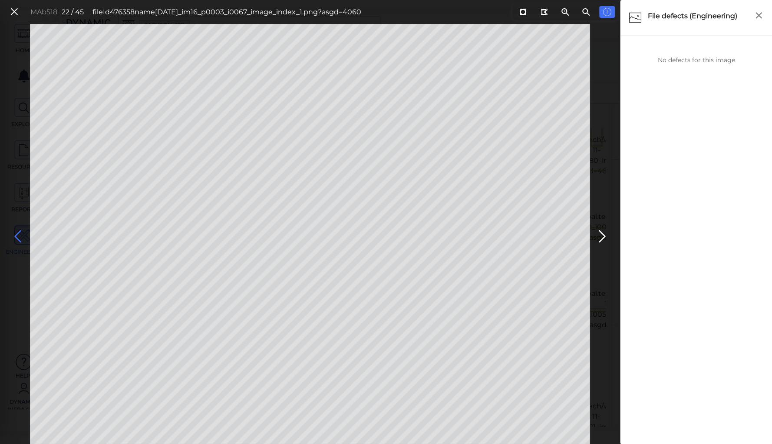
click at [19, 234] on icon at bounding box center [18, 236] width 14 height 17
click at [19, 236] on icon at bounding box center [18, 236] width 14 height 17
click at [17, 231] on icon at bounding box center [18, 236] width 14 height 17
click at [17, 234] on icon at bounding box center [18, 236] width 14 height 17
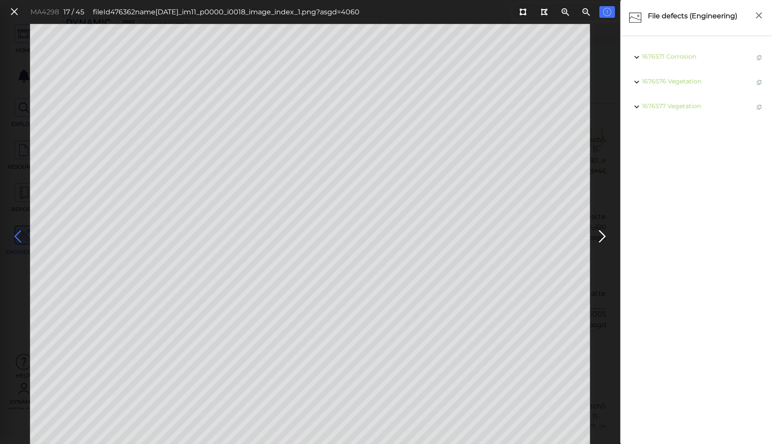
click at [17, 234] on icon at bounding box center [18, 236] width 14 height 17
click at [16, 233] on icon at bounding box center [18, 236] width 14 height 17
